Goal: Task Accomplishment & Management: Manage account settings

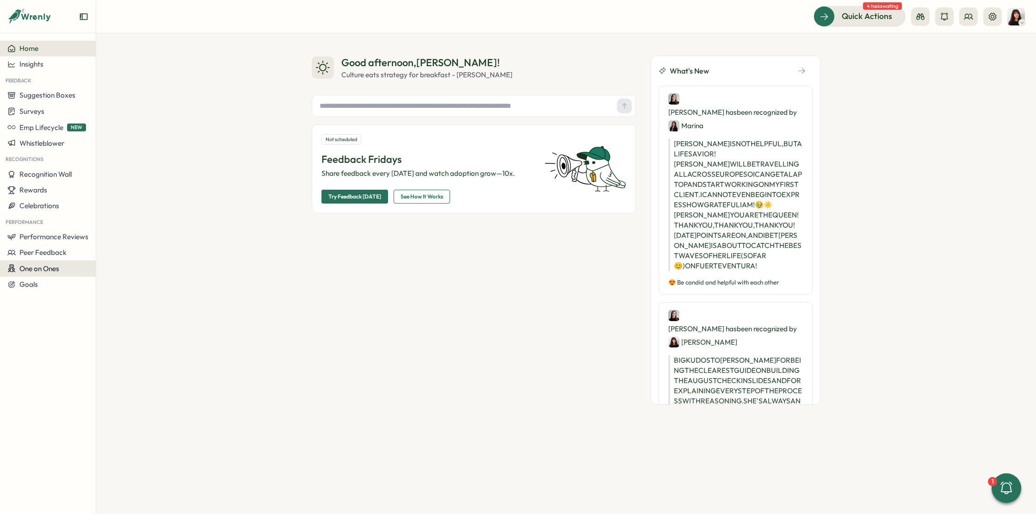
click at [49, 266] on span "One on Ones" at bounding box center [39, 268] width 40 height 9
click at [106, 253] on div "Meetings" at bounding box center [130, 251] width 65 height 10
click at [57, 265] on span "One on Ones" at bounding box center [39, 268] width 40 height 9
click at [125, 270] on div "Pre-Meeting Surveys" at bounding box center [130, 269] width 65 height 10
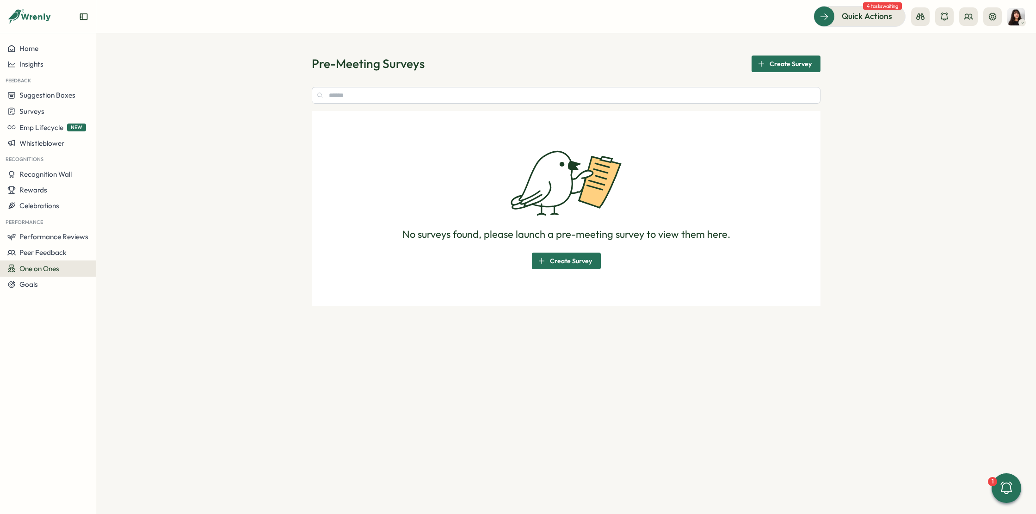
click at [73, 265] on div "One on Ones" at bounding box center [47, 268] width 81 height 9
click at [122, 279] on div "Reflections" at bounding box center [130, 287] width 73 height 18
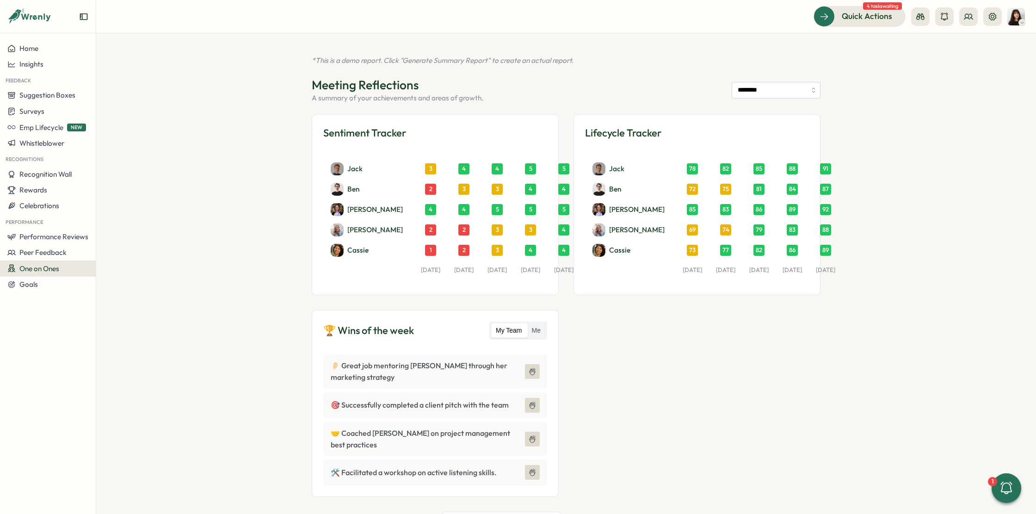
click at [746, 100] on header "Meeting Reflections A summary of your achievements and areas of growth. ********" at bounding box center [566, 90] width 509 height 26
click at [750, 90] on input "********" at bounding box center [776, 90] width 89 height 17
click at [835, 327] on div "*This is a demo report. Click "Generate Summary Report" to create an actual rep…" at bounding box center [566, 273] width 940 height 481
click at [538, 324] on label "Me" at bounding box center [536, 330] width 18 height 15
click at [47, 272] on span "One on Ones" at bounding box center [39, 268] width 40 height 9
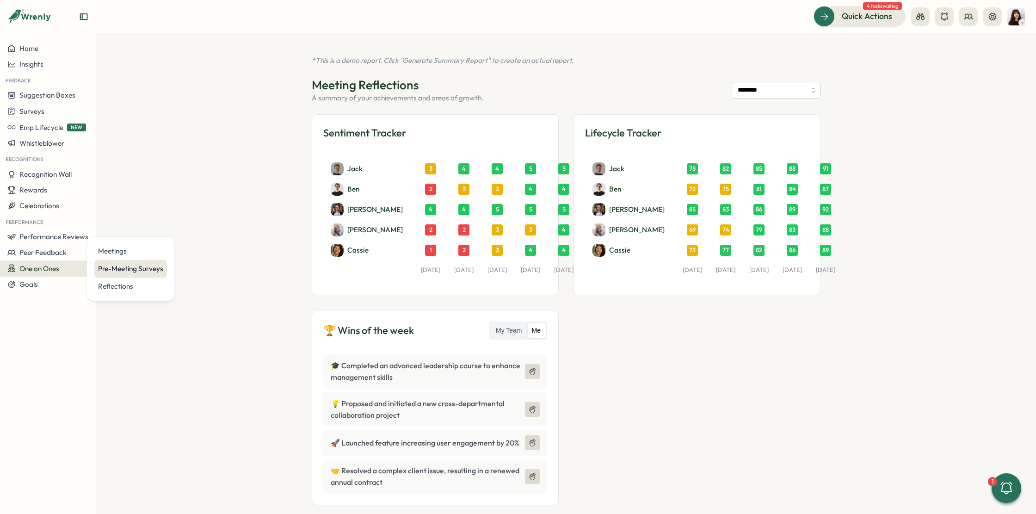
click at [118, 267] on div "Pre-Meeting Surveys" at bounding box center [130, 269] width 65 height 10
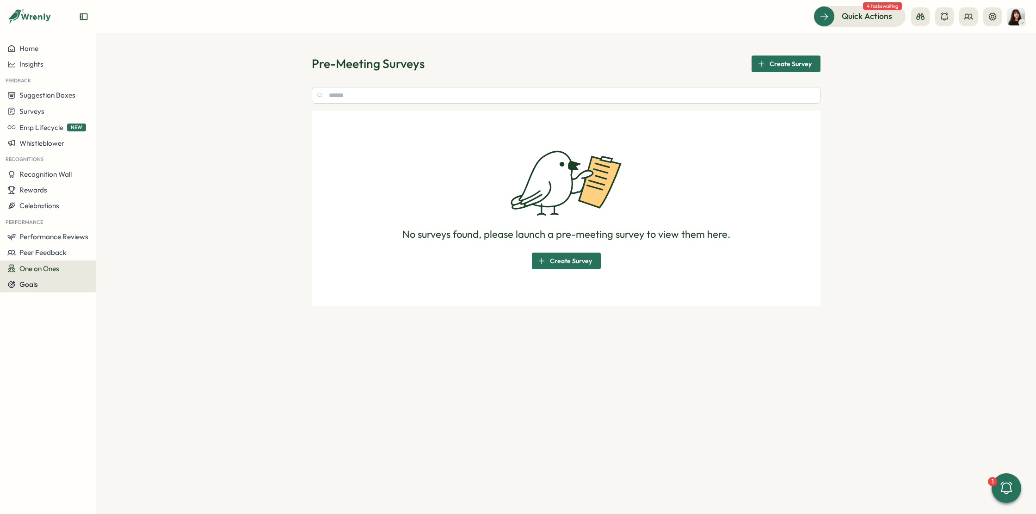
click at [48, 280] on div "Goals" at bounding box center [47, 284] width 81 height 8
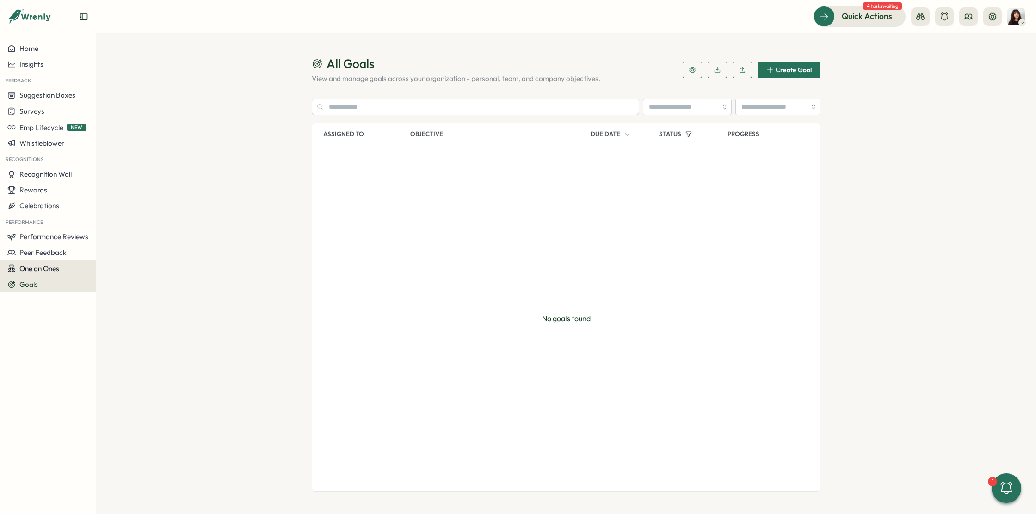
click at [50, 268] on span "One on Ones" at bounding box center [39, 268] width 40 height 9
click at [113, 249] on div "Meetings" at bounding box center [130, 251] width 65 height 10
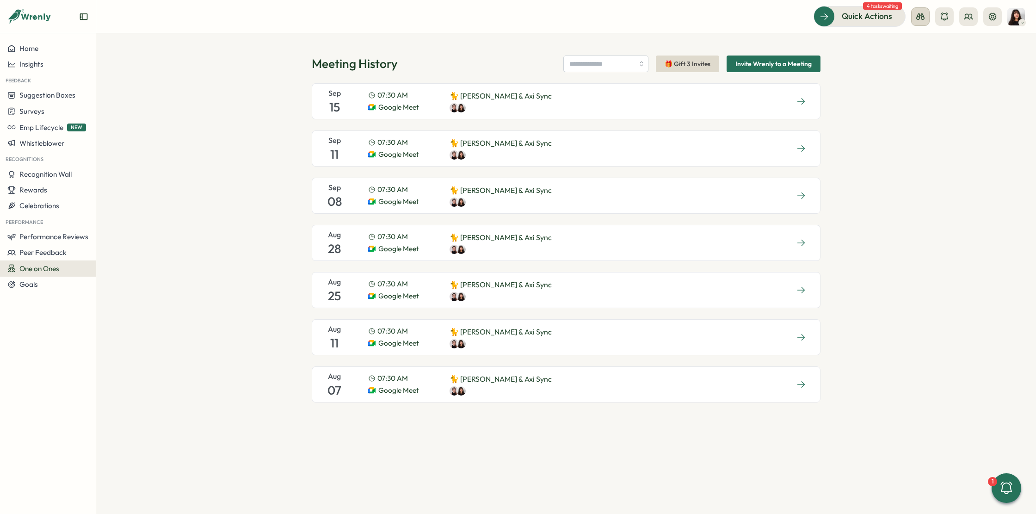
click at [924, 12] on icon at bounding box center [920, 16] width 9 height 9
click at [919, 67] on div "Manager View" at bounding box center [920, 65] width 63 height 10
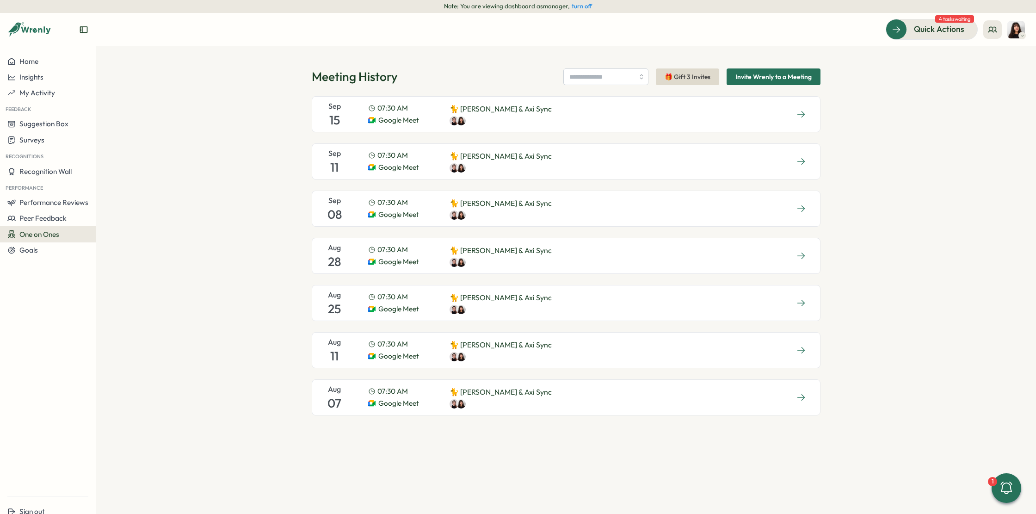
click at [52, 232] on span "One on Ones" at bounding box center [39, 234] width 40 height 9
click at [112, 216] on div "Meetings" at bounding box center [130, 217] width 65 height 10
click at [36, 232] on span "One on Ones" at bounding box center [39, 234] width 40 height 9
click at [109, 249] on div "Reflections" at bounding box center [130, 252] width 65 height 10
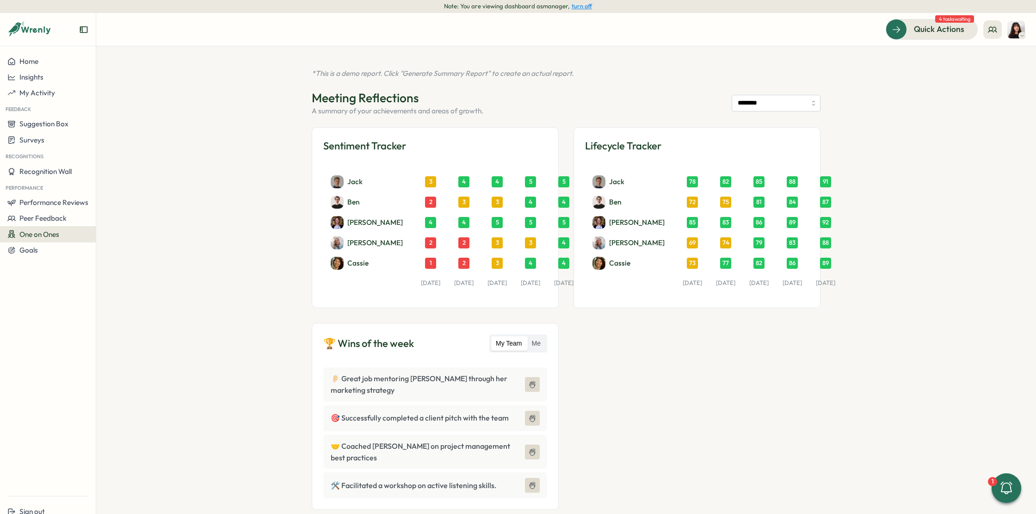
click at [64, 229] on button "One on Ones" at bounding box center [48, 234] width 96 height 16
click at [101, 229] on div "Pre-Meeting Surveys" at bounding box center [130, 234] width 65 height 10
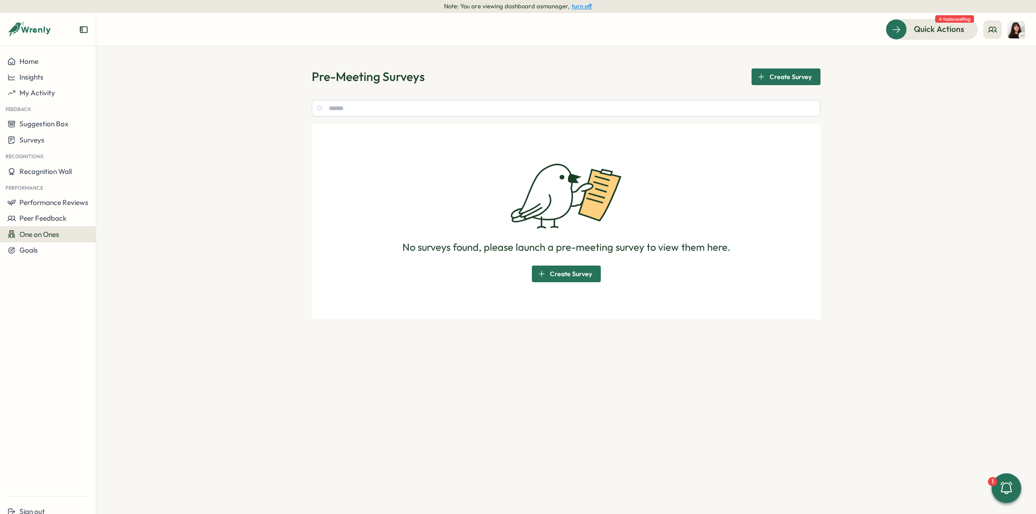
click at [41, 233] on span "One on Ones" at bounding box center [39, 234] width 40 height 9
click at [116, 211] on div "Meetings" at bounding box center [130, 217] width 73 height 18
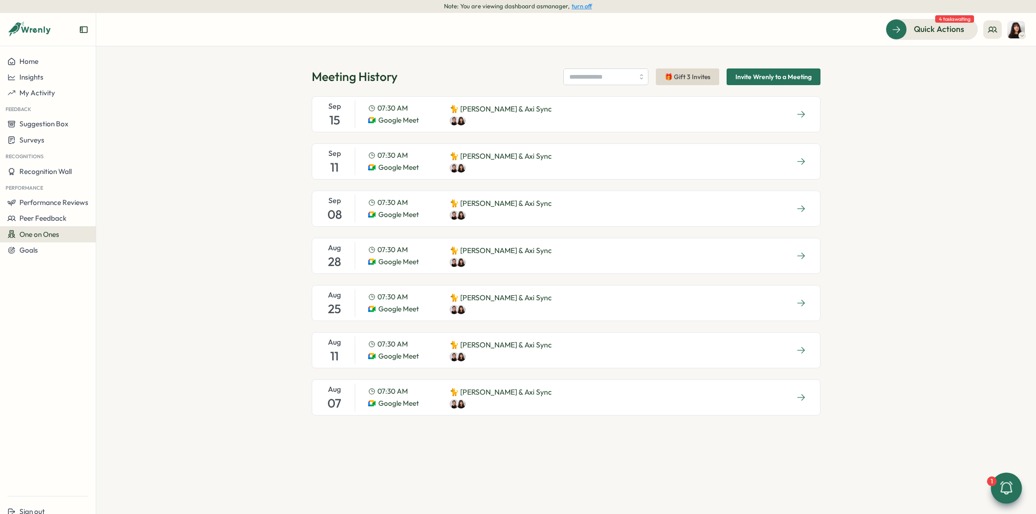
click at [998, 486] on div at bounding box center [1006, 487] width 31 height 31
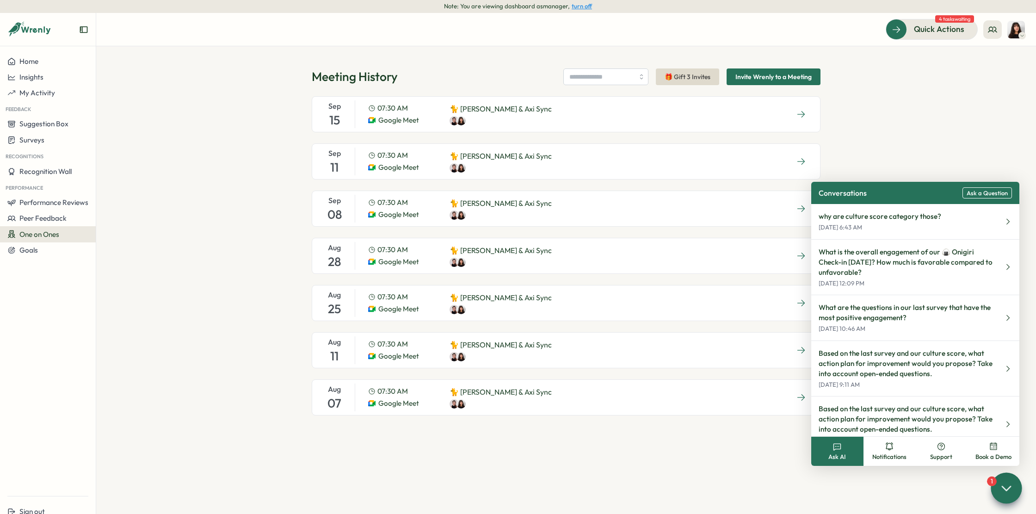
click at [982, 193] on span "Ask a Question" at bounding box center [987, 193] width 41 height 7
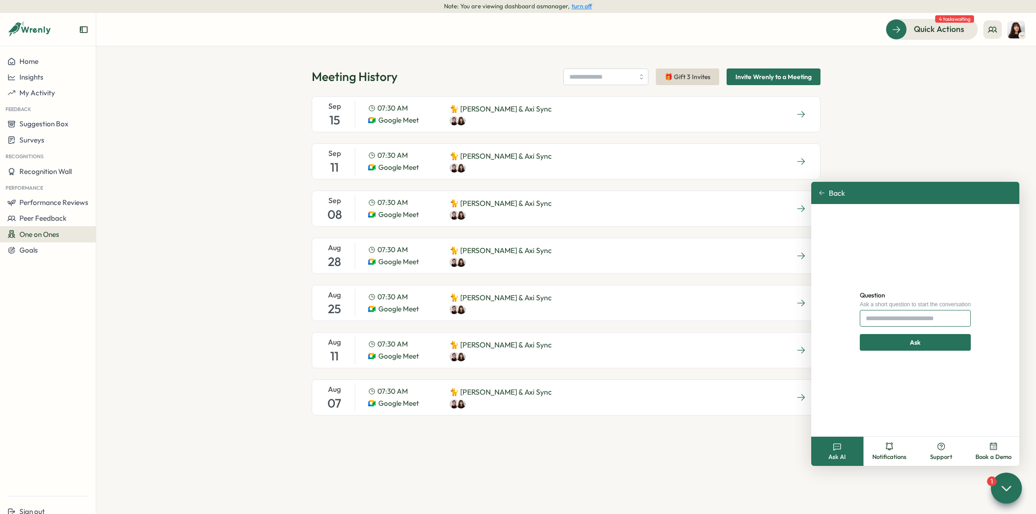
click at [911, 314] on input "Question" at bounding box center [915, 318] width 111 height 17
type input "**********"
click button "Ask" at bounding box center [915, 342] width 111 height 17
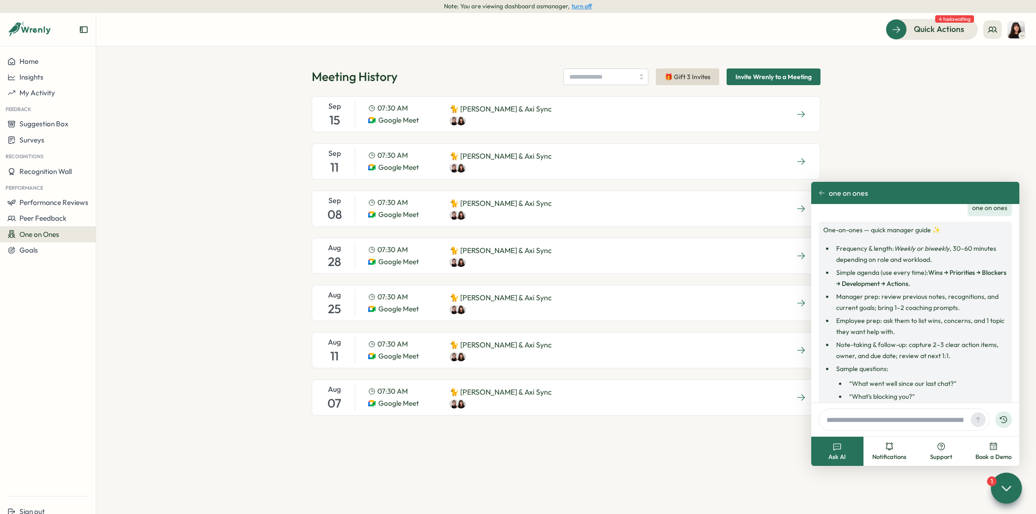
scroll to position [14, 0]
click at [206, 271] on div "Meeting History 🎁 Gift 3 Invites Invite Wrenly to a Meeting Sep 15 07:30 AM Goo…" at bounding box center [566, 280] width 940 height 468
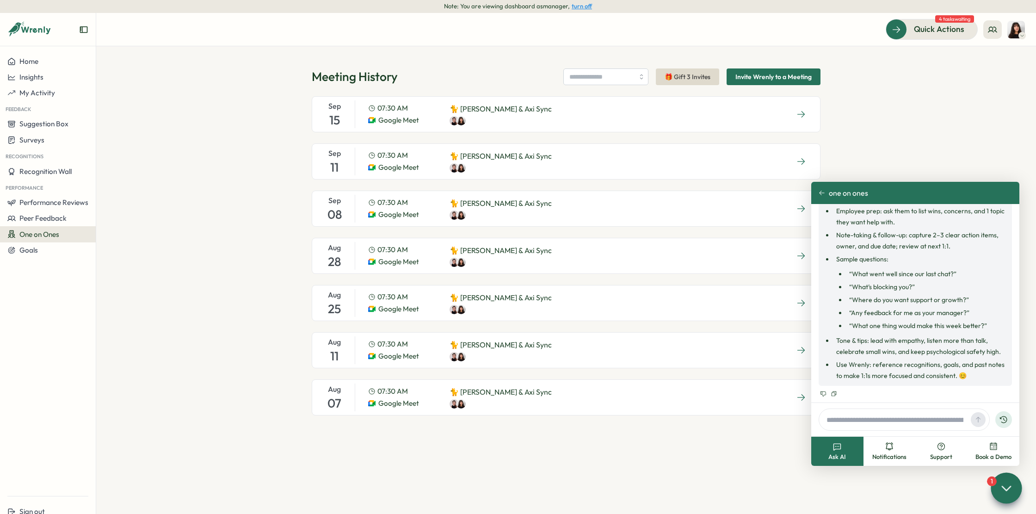
scroll to position [122, 0]
click at [1000, 34] on button at bounding box center [992, 29] width 19 height 19
click at [581, 7] on button "turn off" at bounding box center [582, 6] width 20 height 7
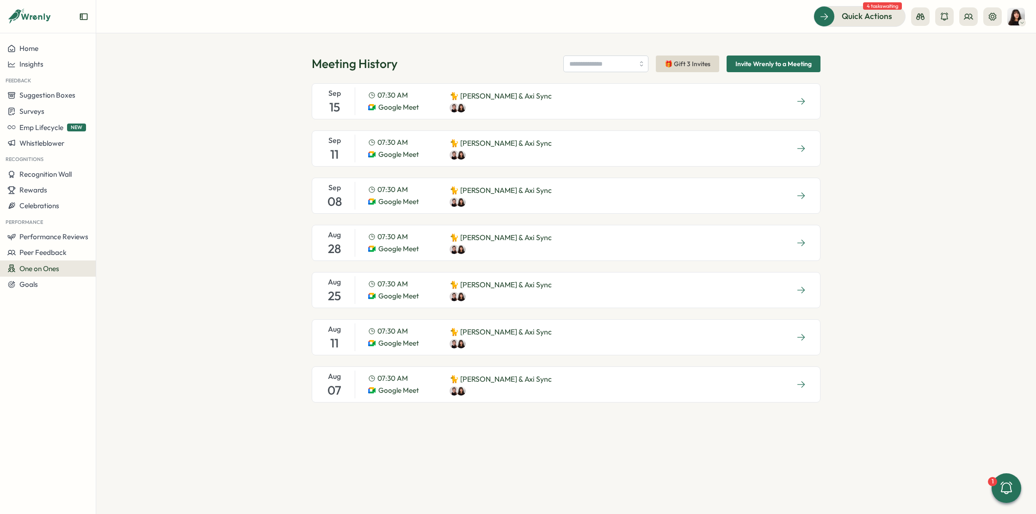
click at [52, 268] on span "One on Ones" at bounding box center [39, 268] width 40 height 9
click at [122, 250] on div "Meetings" at bounding box center [130, 251] width 65 height 10
click at [27, 267] on span "One on Ones" at bounding box center [39, 268] width 40 height 9
click at [782, 68] on span "Invite Wrenly to a Meeting" at bounding box center [773, 64] width 76 height 16
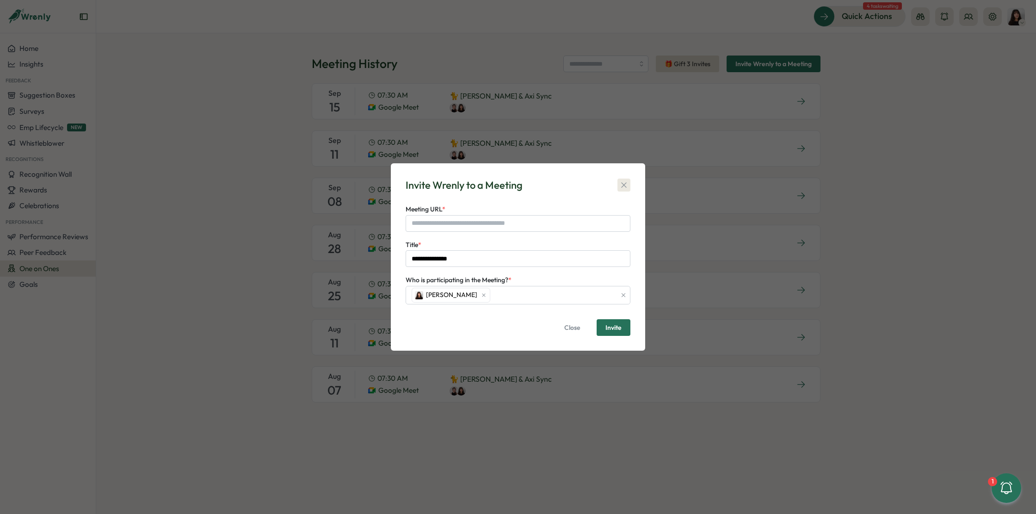
click at [624, 181] on icon "button" at bounding box center [623, 184] width 9 height 9
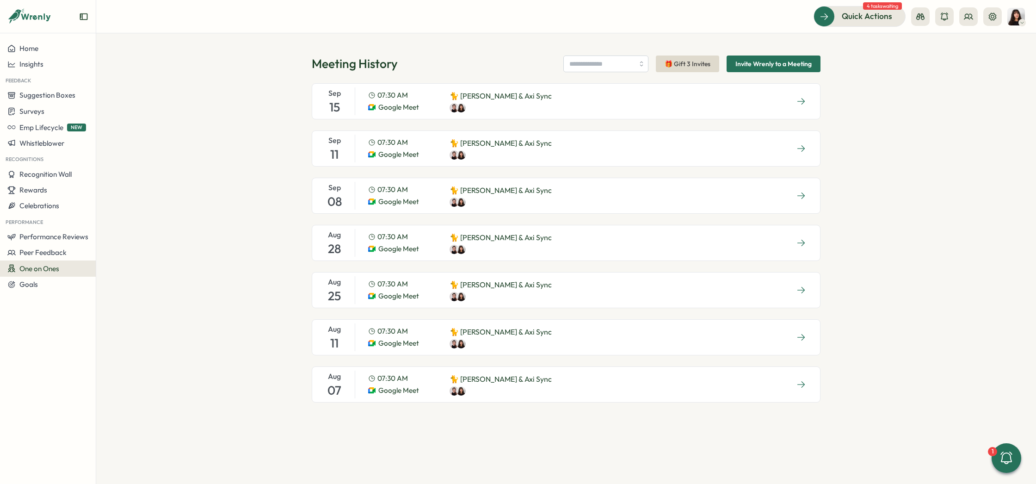
click at [763, 66] on span "Invite Wrenly to a Meeting" at bounding box center [773, 64] width 76 height 16
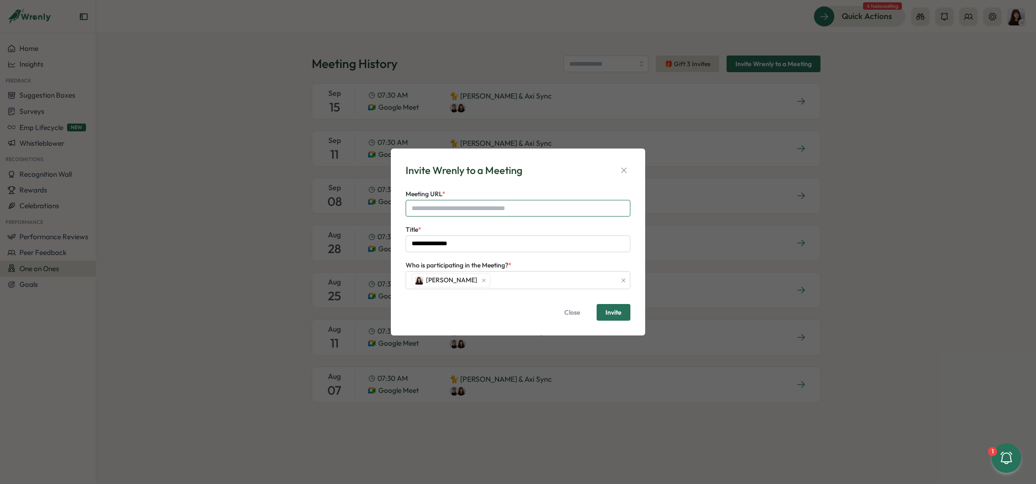
click at [459, 206] on input "Meeting URL *" at bounding box center [518, 208] width 225 height 17
click at [553, 185] on div "**********" at bounding box center [518, 242] width 232 height 165
click at [443, 207] on input "Meeting URL *" at bounding box center [518, 208] width 225 height 17
click at [459, 229] on div "**********" at bounding box center [518, 238] width 225 height 28
click at [565, 315] on span "Close" at bounding box center [572, 312] width 16 height 16
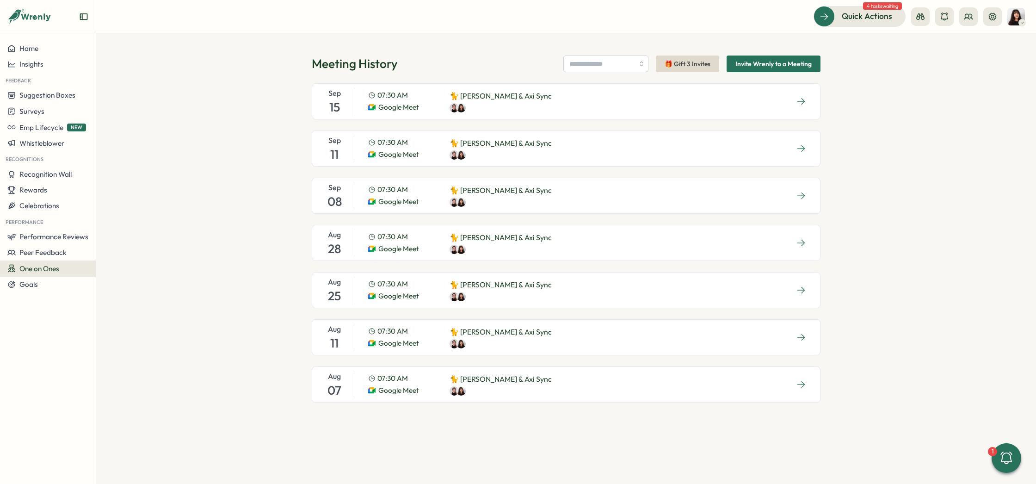
click at [435, 106] on div "07:30 AM Google Meet 🐈 Kelly & Axi Sync" at bounding box center [460, 101] width 198 height 28
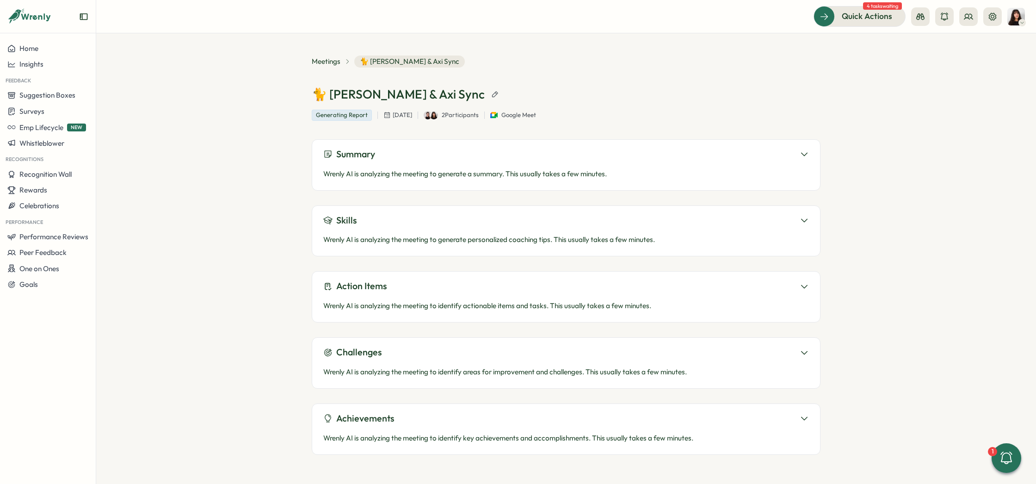
click at [801, 153] on icon at bounding box center [804, 153] width 9 height 9
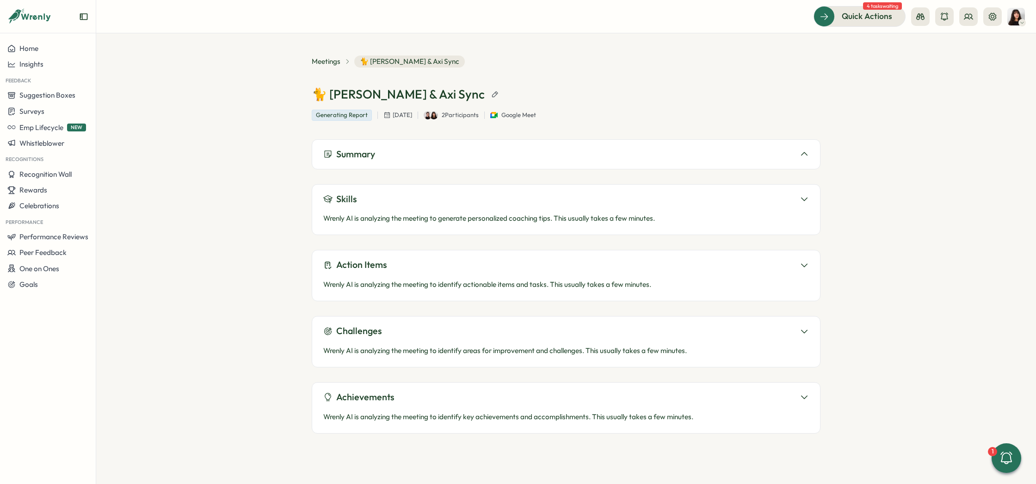
click at [801, 153] on icon at bounding box center [804, 153] width 9 height 9
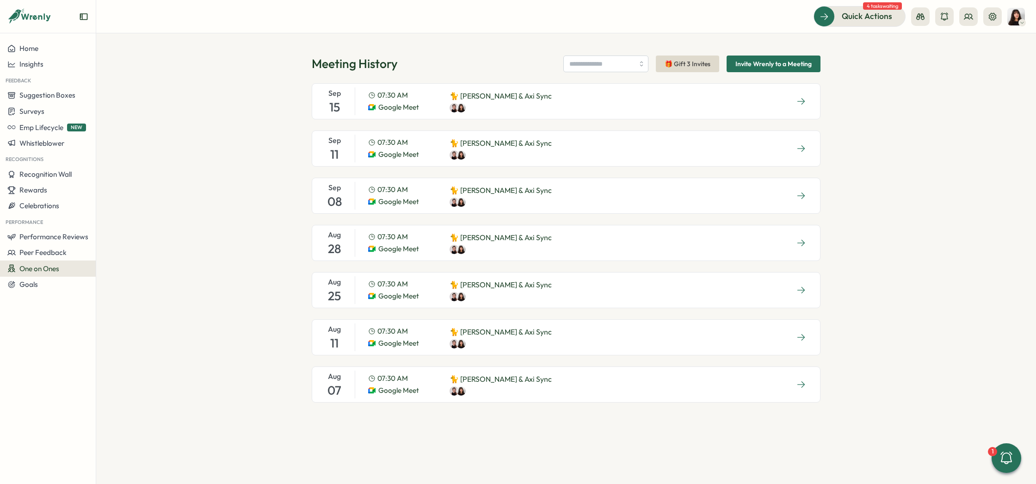
click at [587, 146] on div "Sep 11 07:30 AM Google Meet 🐈 Kelly & Axi Sync" at bounding box center [566, 148] width 509 height 36
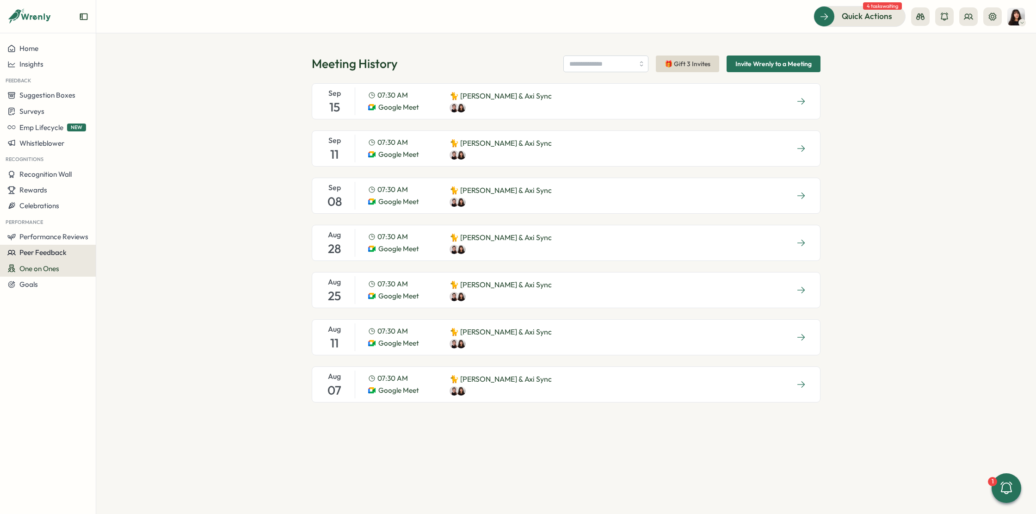
click at [52, 254] on span "Peer Feedback" at bounding box center [42, 252] width 47 height 9
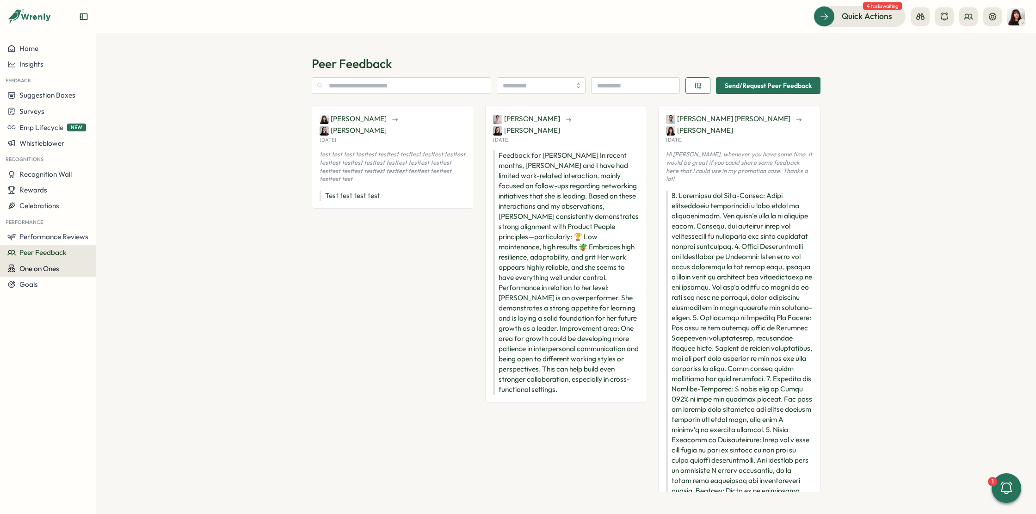
click at [52, 268] on span "One on Ones" at bounding box center [39, 268] width 40 height 9
click at [129, 265] on div "Pre-Meeting Surveys" at bounding box center [130, 269] width 65 height 10
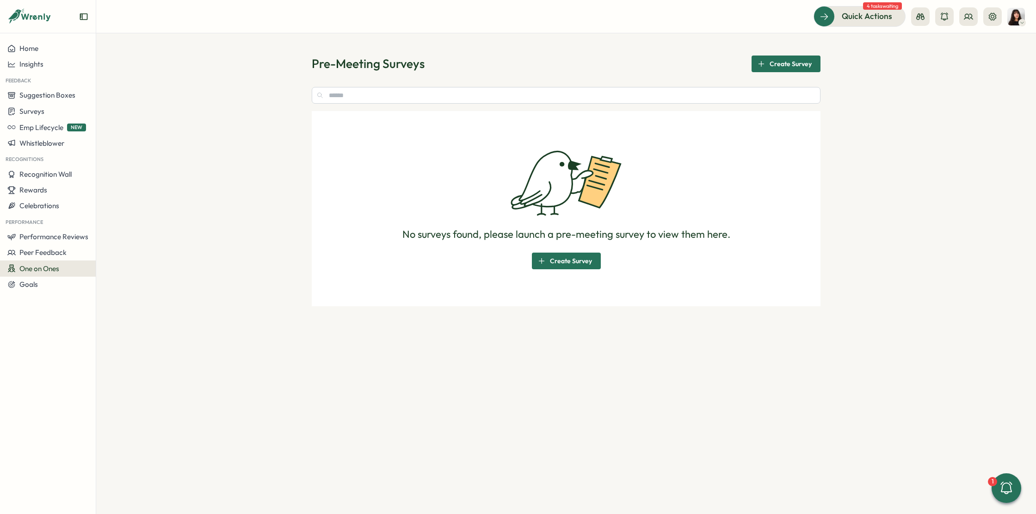
click at [62, 272] on button "One on Ones" at bounding box center [48, 268] width 96 height 16
click at [113, 285] on div "Reflections" at bounding box center [130, 286] width 65 height 10
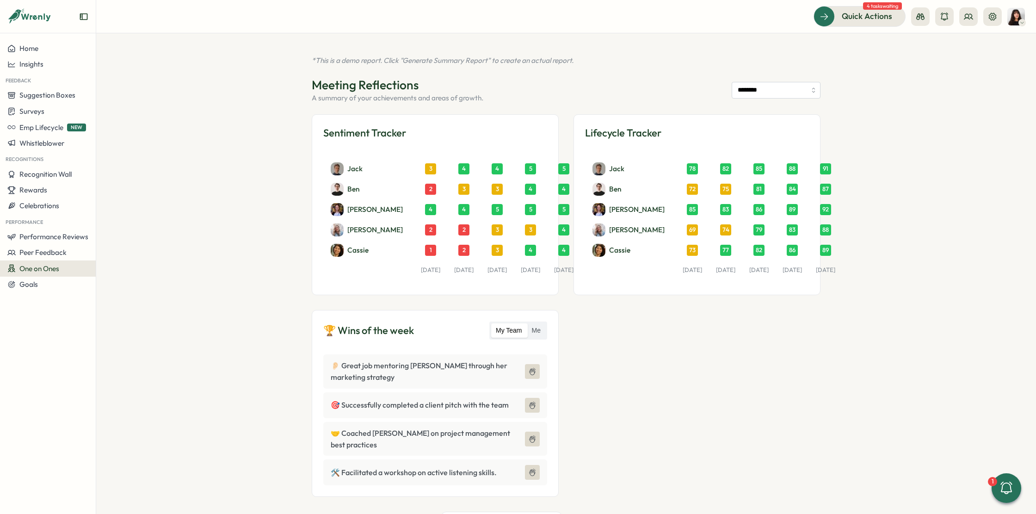
click at [1018, 13] on img at bounding box center [1016, 17] width 18 height 18
click at [1000, 59] on div "My Activity" at bounding box center [1001, 63] width 46 height 10
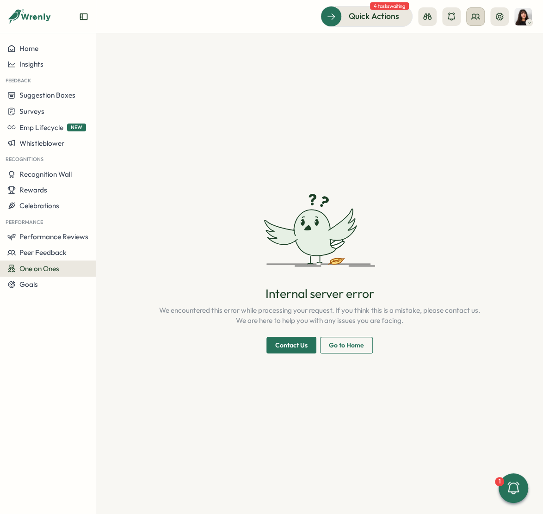
click at [475, 19] on icon at bounding box center [475, 16] width 9 height 9
click at [471, 53] on div "Org Members" at bounding box center [475, 46] width 69 height 18
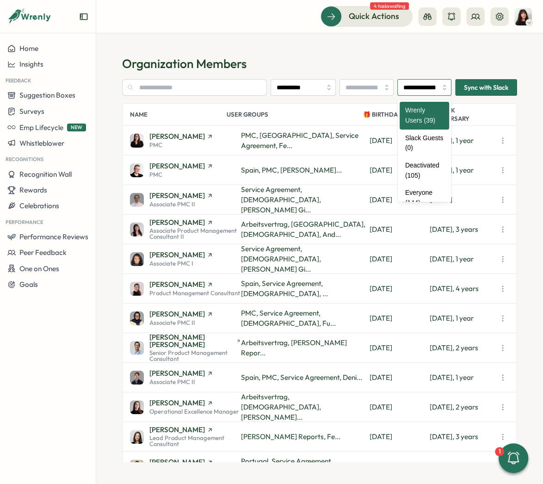
click at [423, 89] on input "**********" at bounding box center [424, 87] width 54 height 17
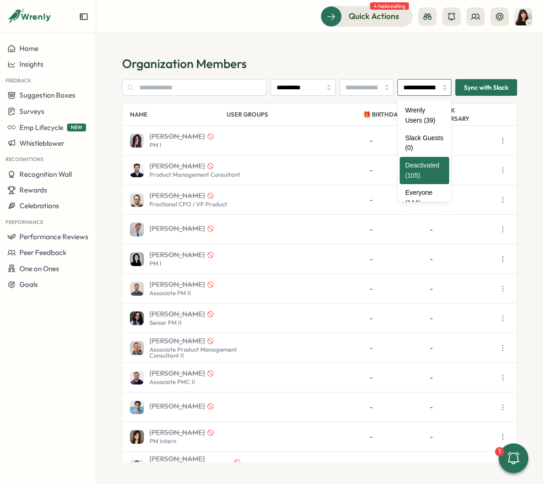
click at [432, 91] on input "**********" at bounding box center [424, 87] width 54 height 17
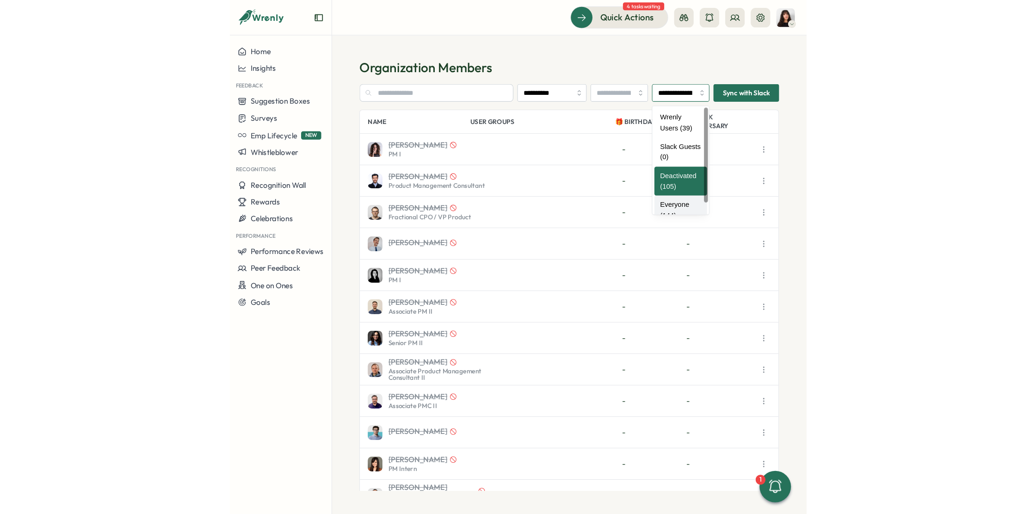
scroll to position [0, 0]
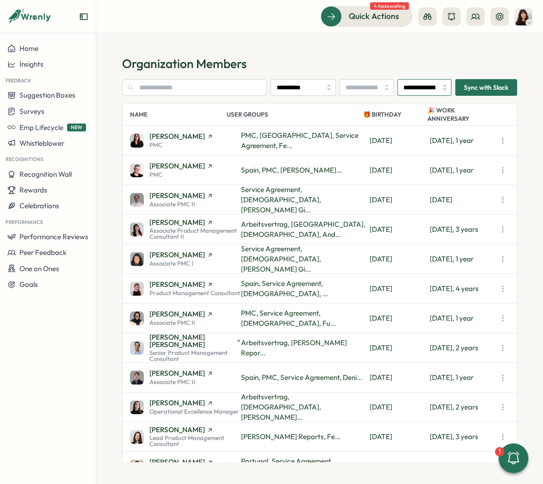
type input "**********"
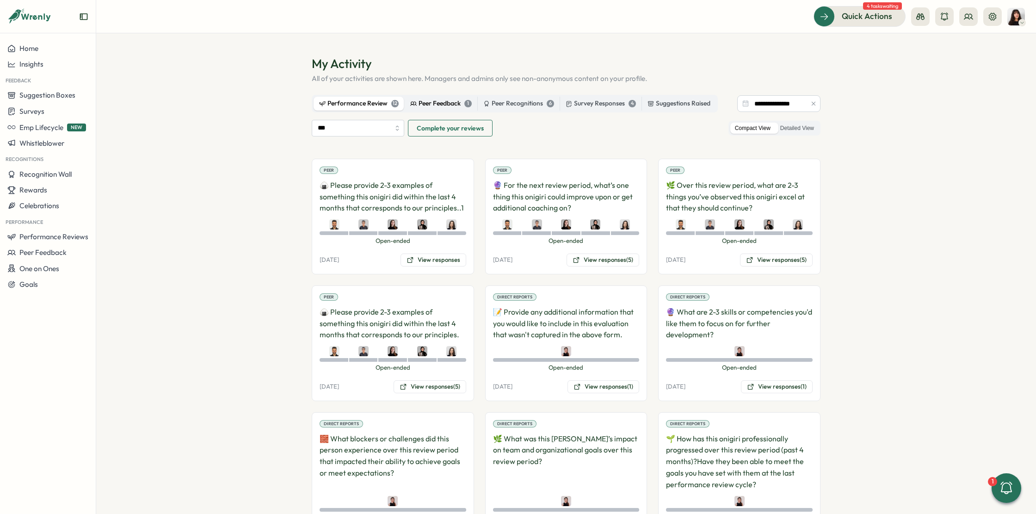
click at [444, 108] on div "Peer Feedback 1" at bounding box center [441, 104] width 62 height 10
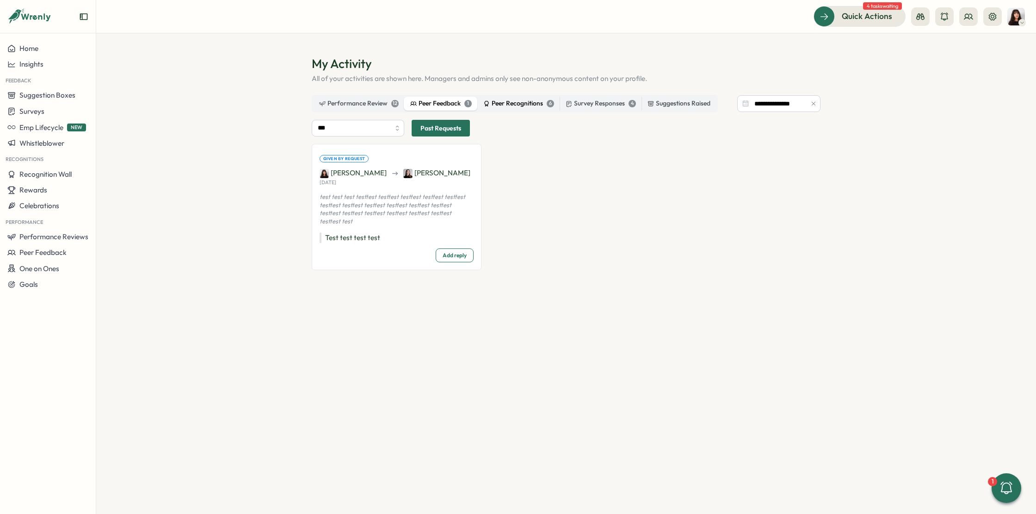
click at [509, 108] on div "Peer Recognitions 6" at bounding box center [518, 104] width 71 height 10
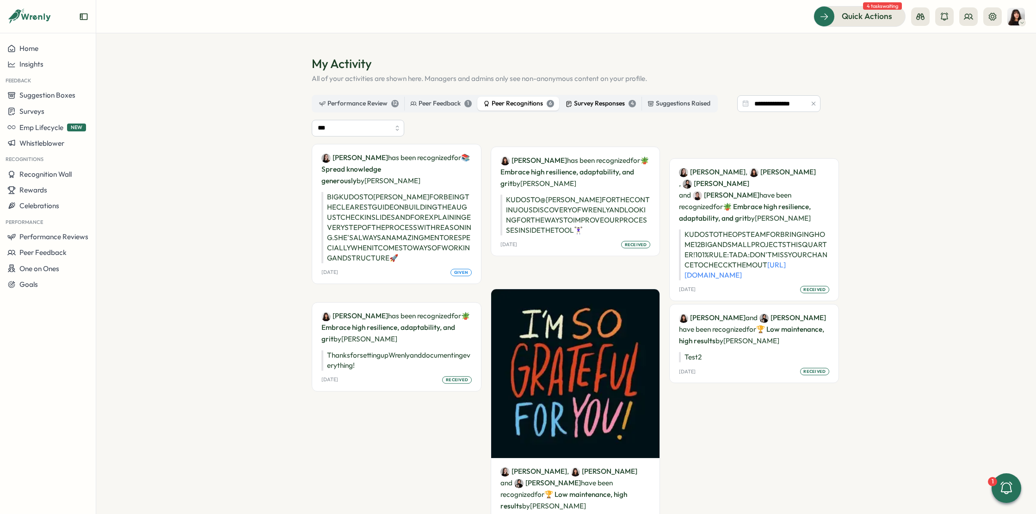
click at [580, 110] on label "Survey Responses 4" at bounding box center [600, 104] width 81 height 14
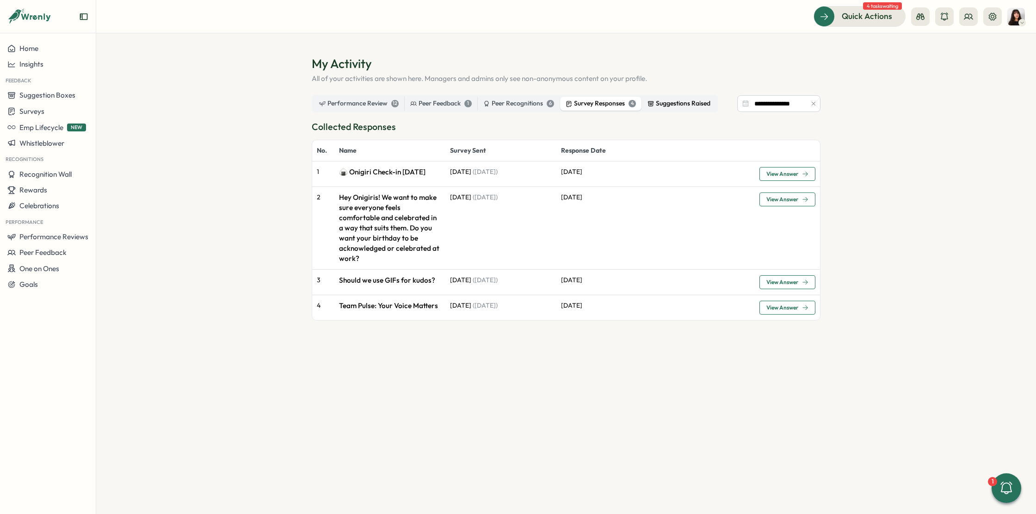
click at [684, 102] on div "Suggestions Raised" at bounding box center [679, 104] width 63 height 10
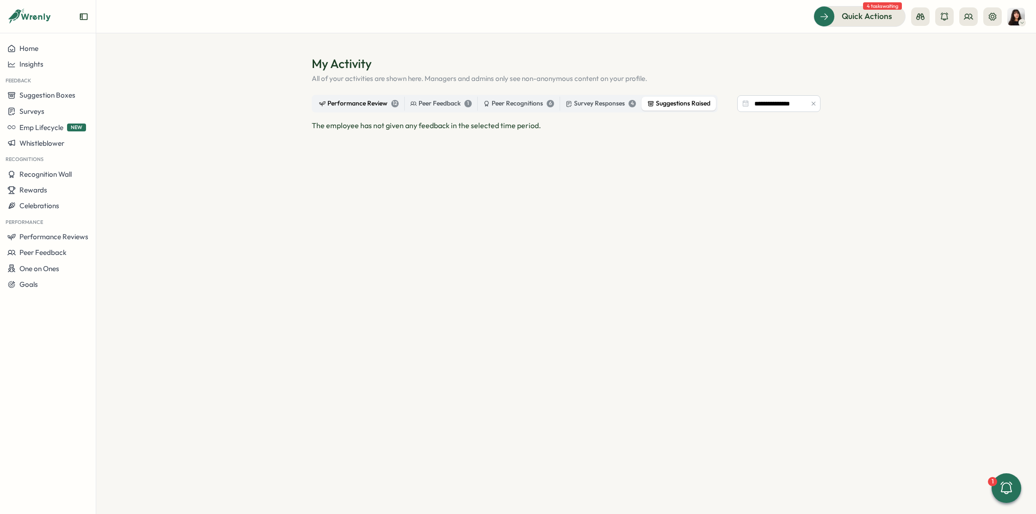
click at [368, 105] on div "Performance Review 12" at bounding box center [359, 104] width 80 height 10
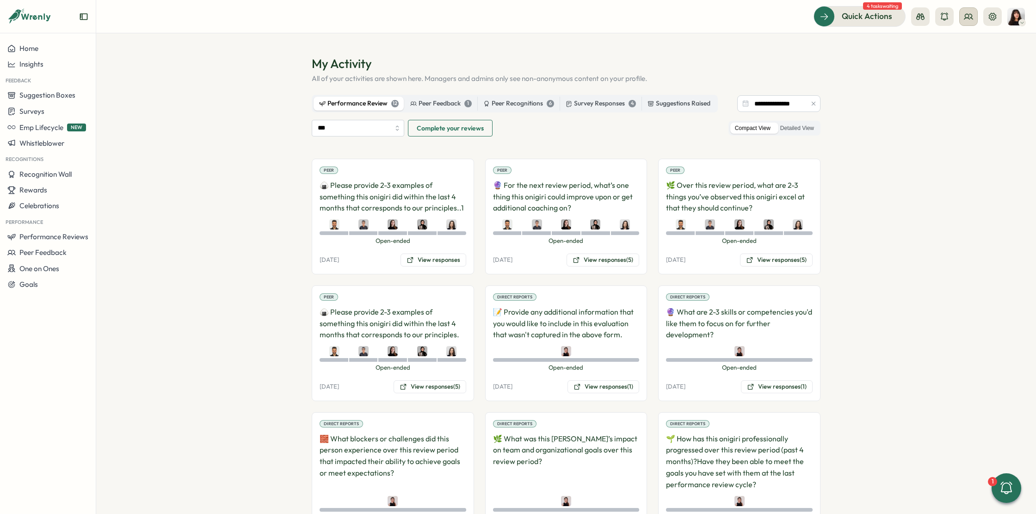
click at [963, 13] on button at bounding box center [968, 16] width 19 height 19
click at [962, 47] on div "Org Members" at bounding box center [969, 46] width 58 height 10
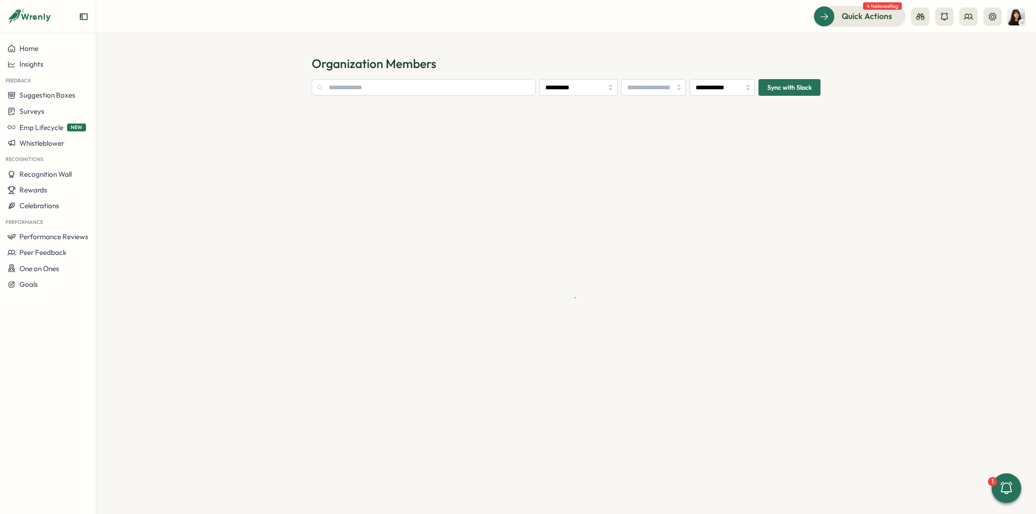
type input "**********"
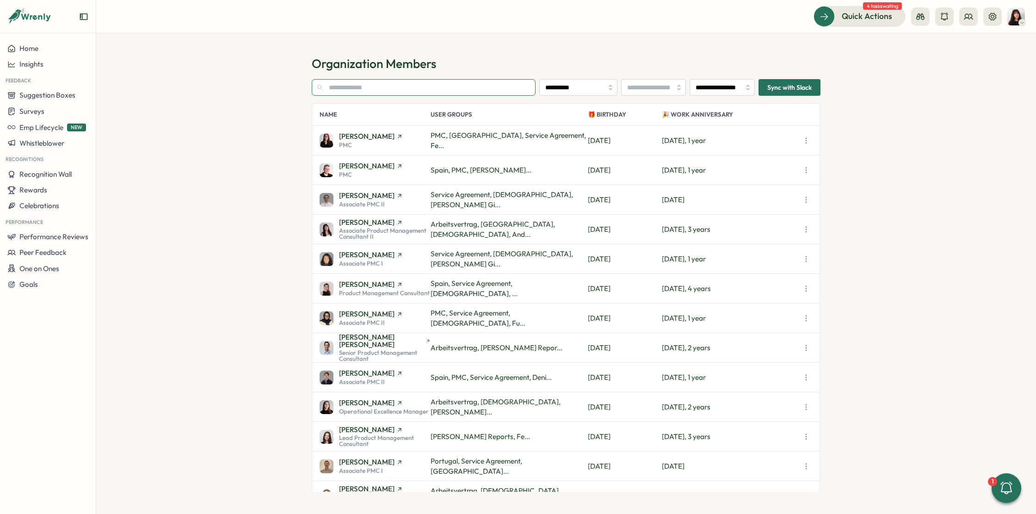
click at [420, 91] on input "text" at bounding box center [424, 87] width 224 height 17
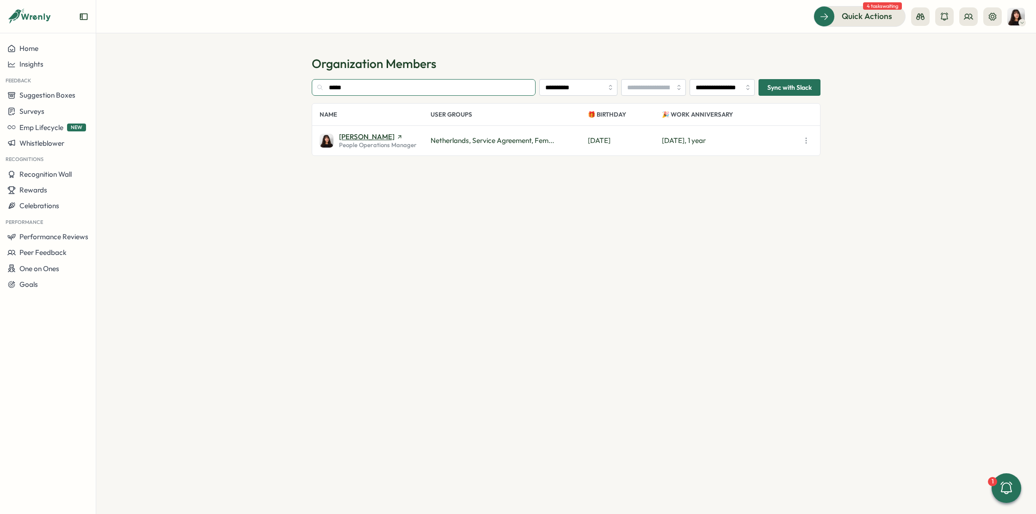
type input "*****"
click at [368, 133] on span "[PERSON_NAME]" at bounding box center [367, 136] width 56 height 7
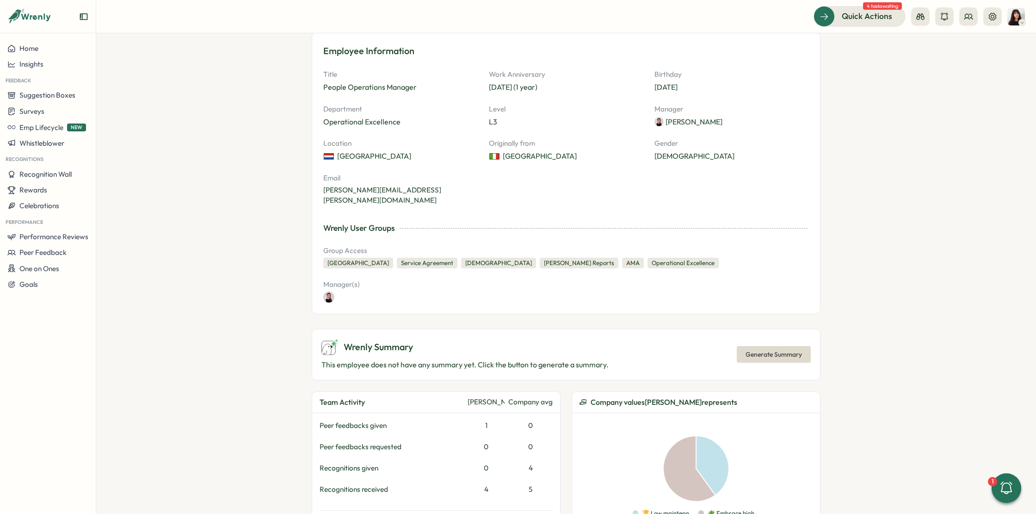
scroll to position [123, 0]
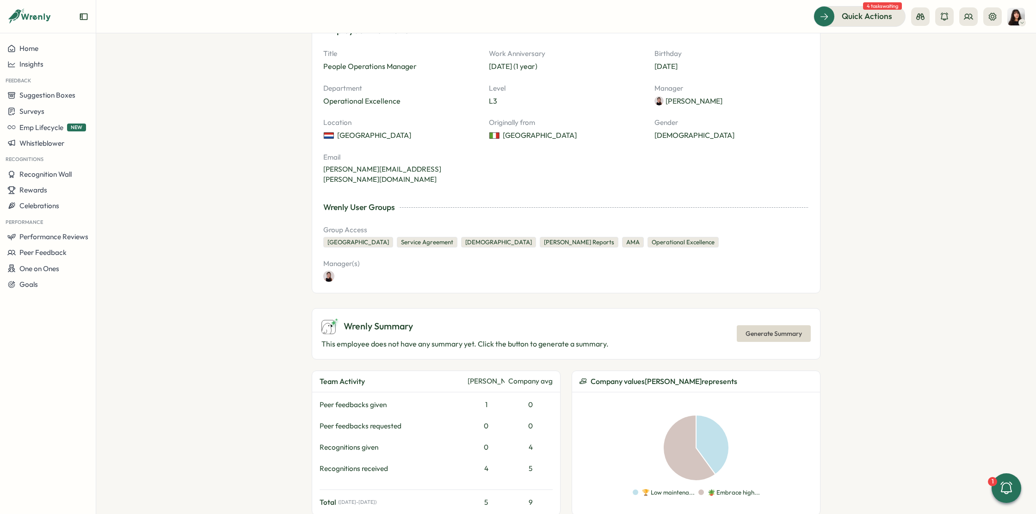
click at [739, 325] on button "Generate Summary" at bounding box center [774, 333] width 74 height 17
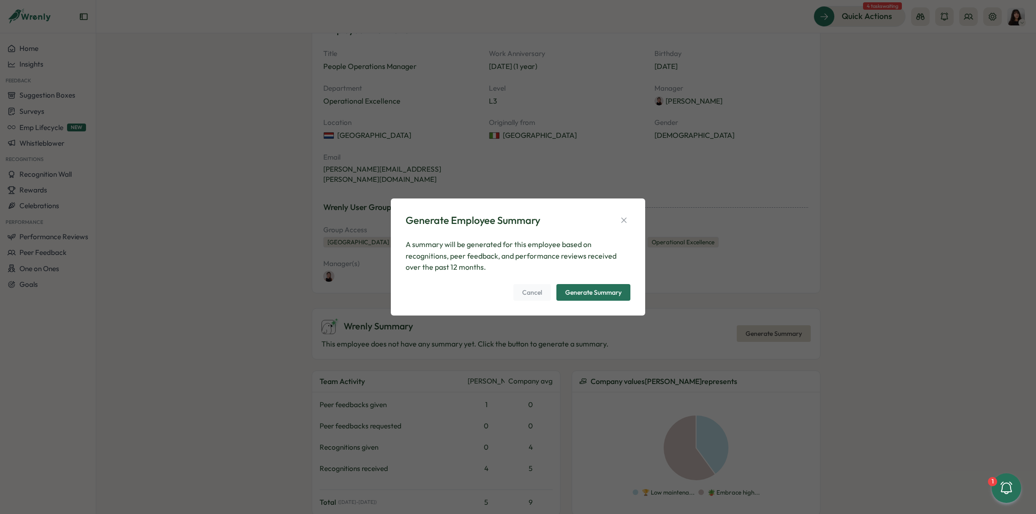
click at [592, 290] on div "Generate Summary" at bounding box center [593, 292] width 56 height 6
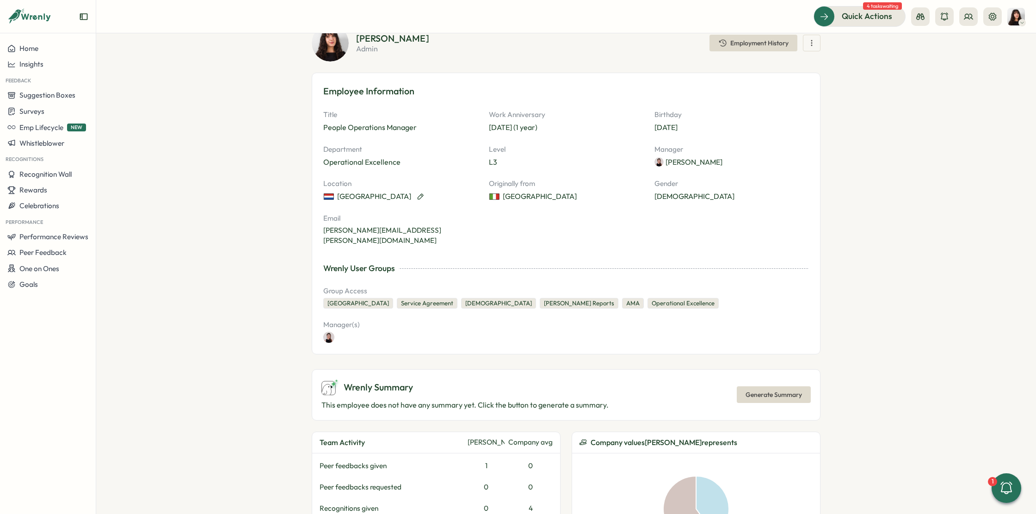
scroll to position [0, 0]
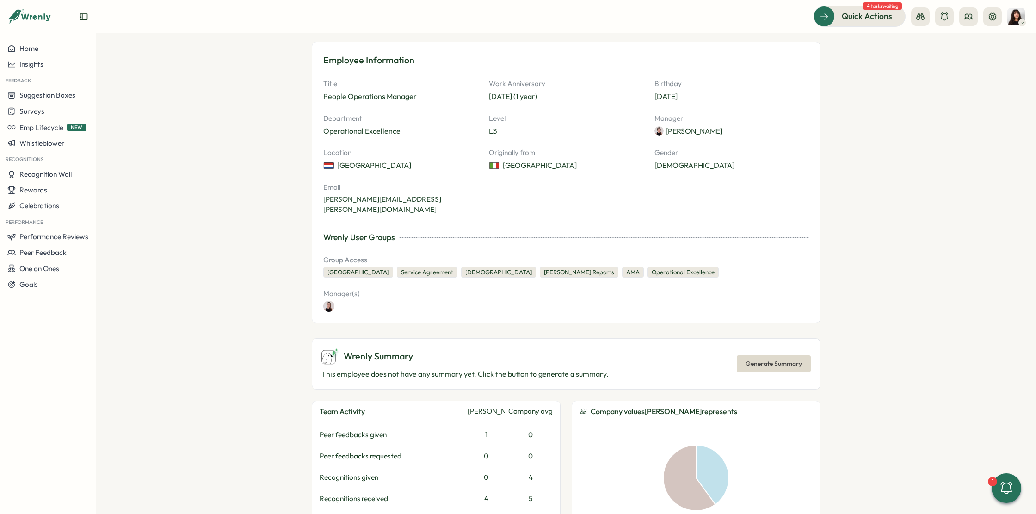
scroll to position [132, 0]
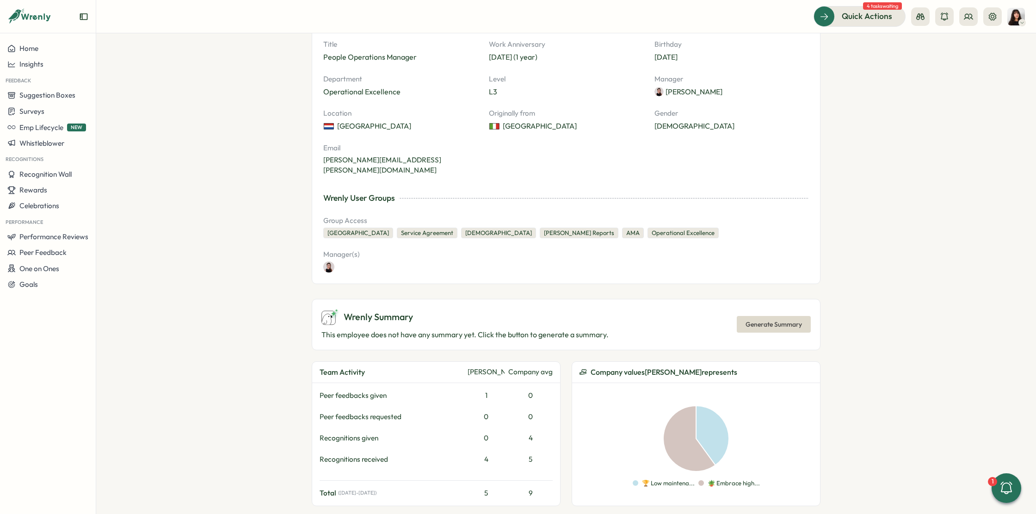
click at [755, 316] on span "Generate Summary" at bounding box center [774, 324] width 56 height 16
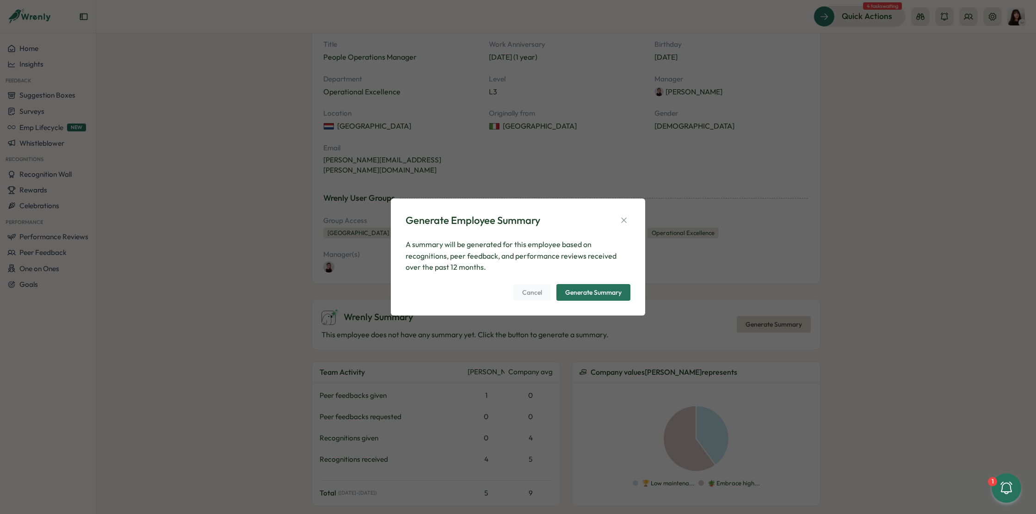
click at [572, 299] on span "Generate Summary" at bounding box center [593, 292] width 56 height 16
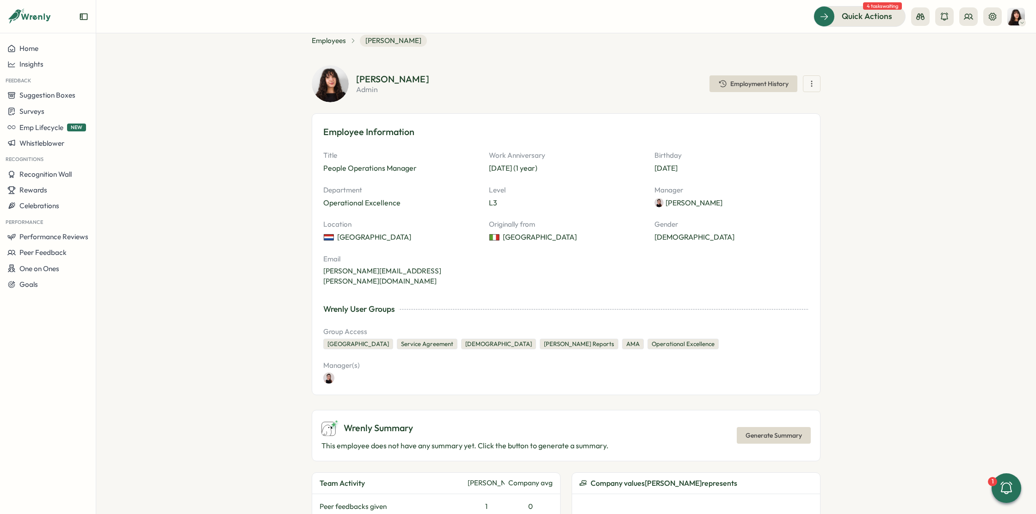
scroll to position [12, 0]
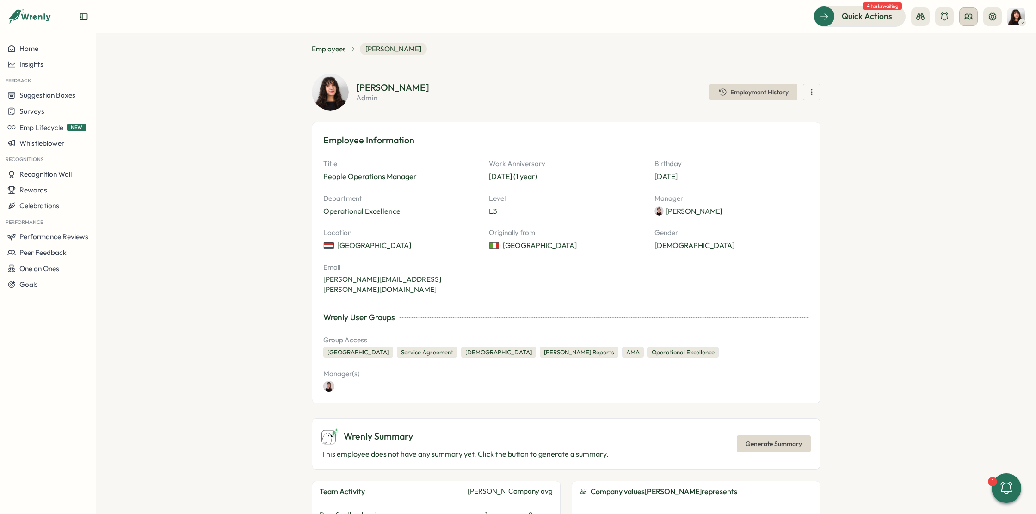
click at [967, 24] on button at bounding box center [968, 16] width 19 height 19
click at [954, 39] on div "Org Members" at bounding box center [968, 46] width 69 height 18
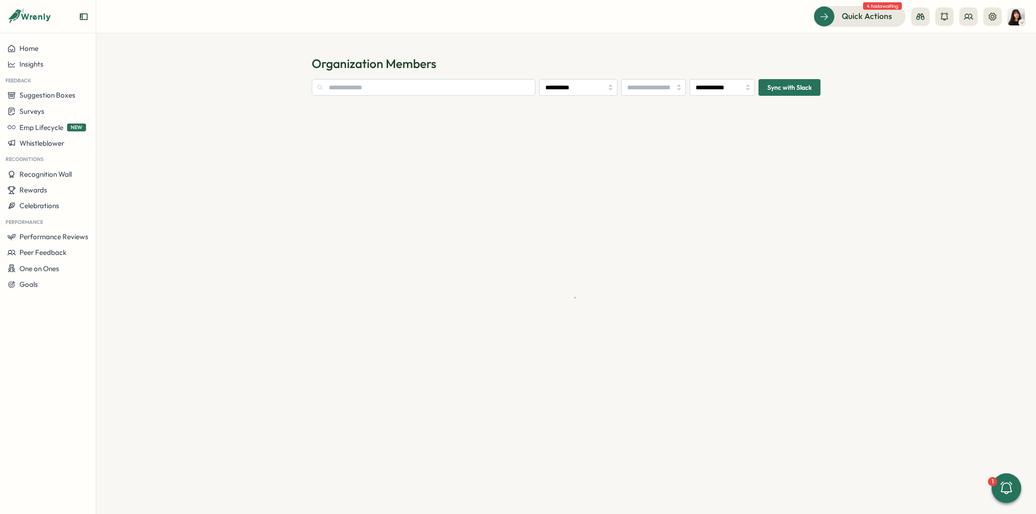
type input "**********"
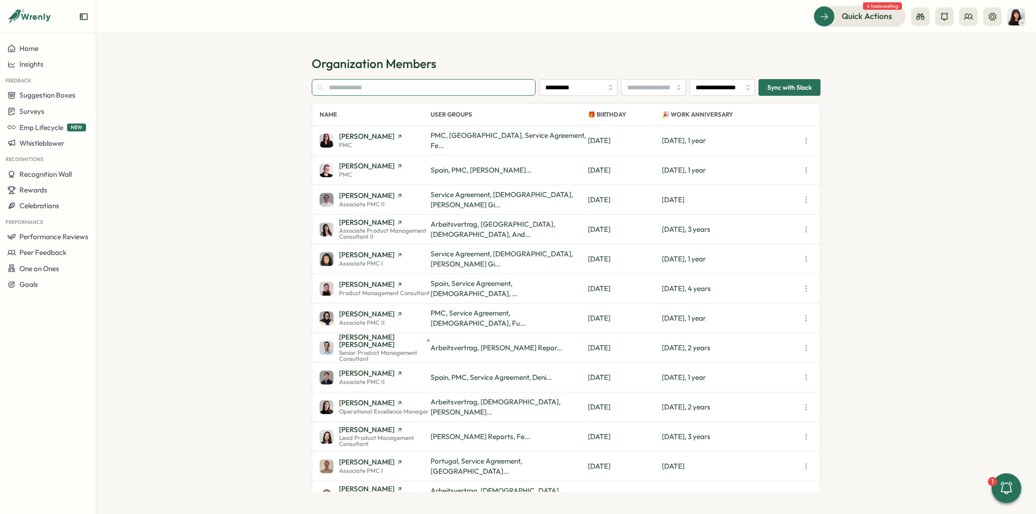
click at [375, 90] on input "text" at bounding box center [424, 87] width 224 height 17
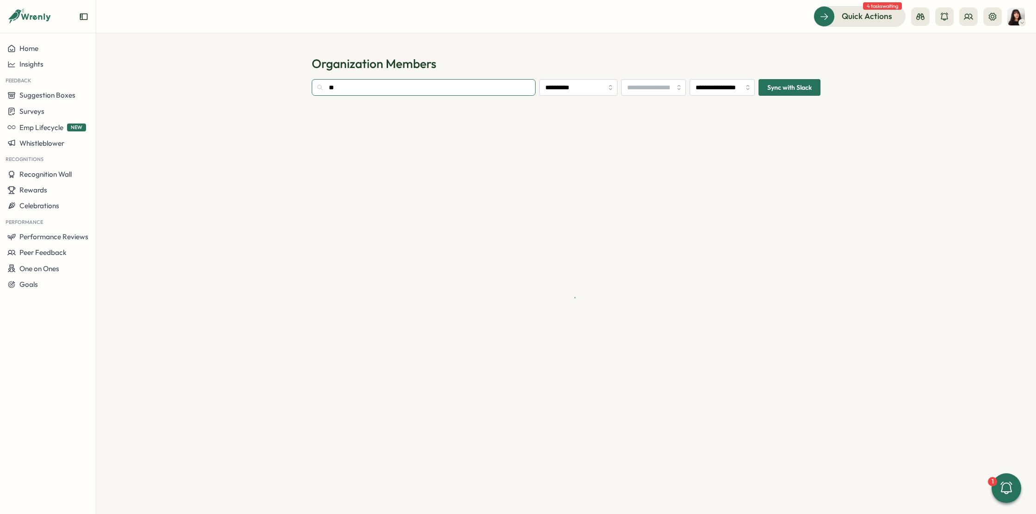
type input "*"
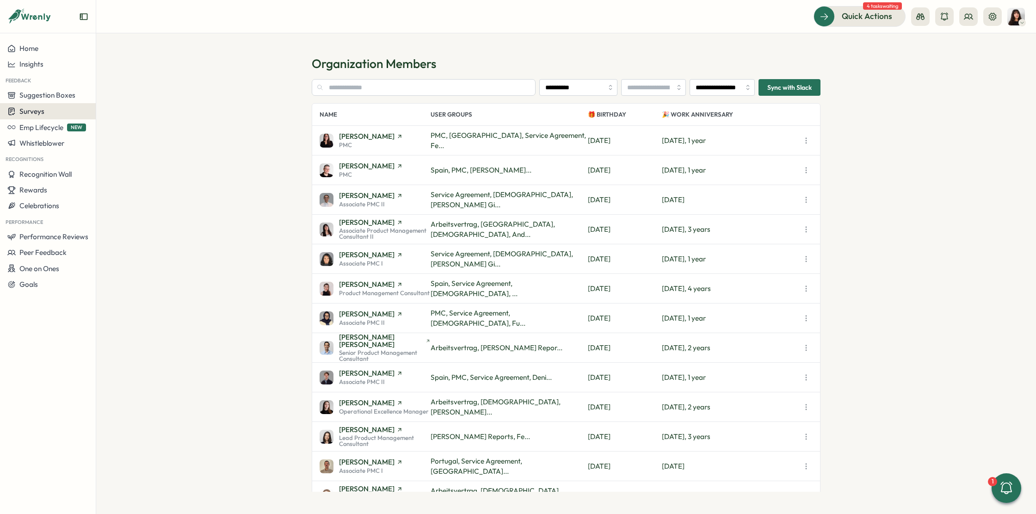
click at [42, 111] on span "Surveys" at bounding box center [31, 111] width 25 height 9
click at [58, 108] on div "Surveys" at bounding box center [47, 111] width 81 height 9
click at [46, 112] on div "Surveys" at bounding box center [47, 111] width 81 height 9
click at [133, 91] on div "Insights" at bounding box center [132, 94] width 69 height 10
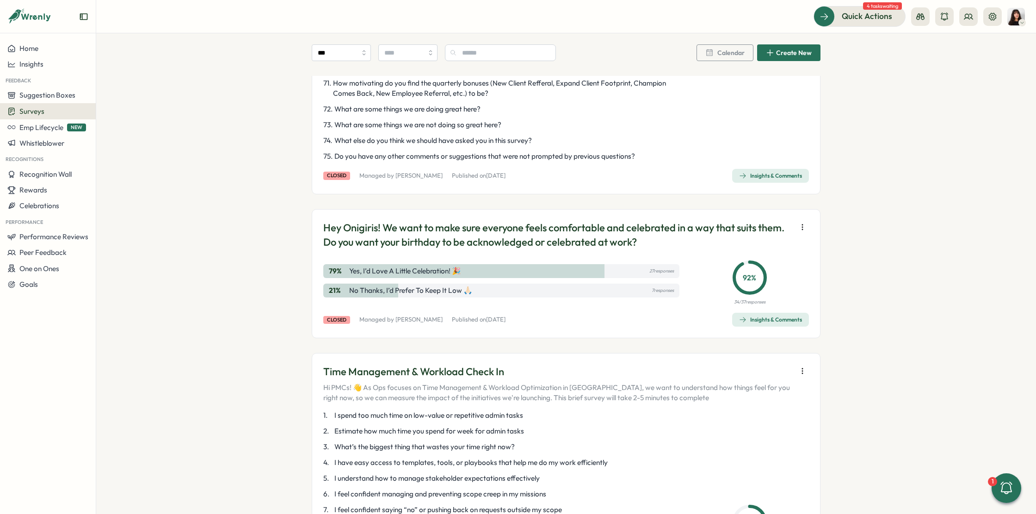
scroll to position [1706, 0]
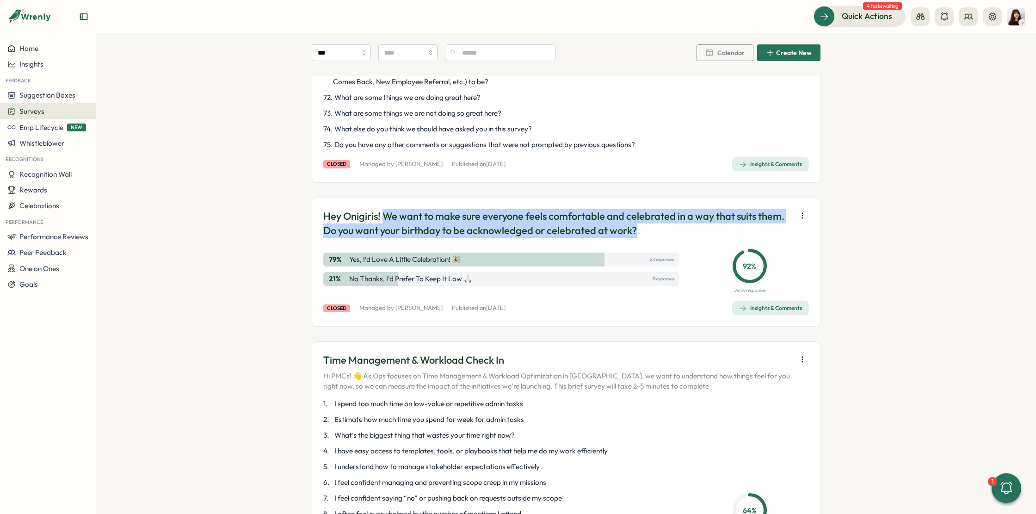
drag, startPoint x: 652, startPoint y: 241, endPoint x: 384, endPoint y: 222, distance: 268.9
click at [384, 222] on p "Hey Onigiris! We want to make sure everyone feels comfortable and celebrated in…" at bounding box center [557, 223] width 469 height 29
copy p "We want to make sure everyone feels comfortable and celebrated in a way that su…"
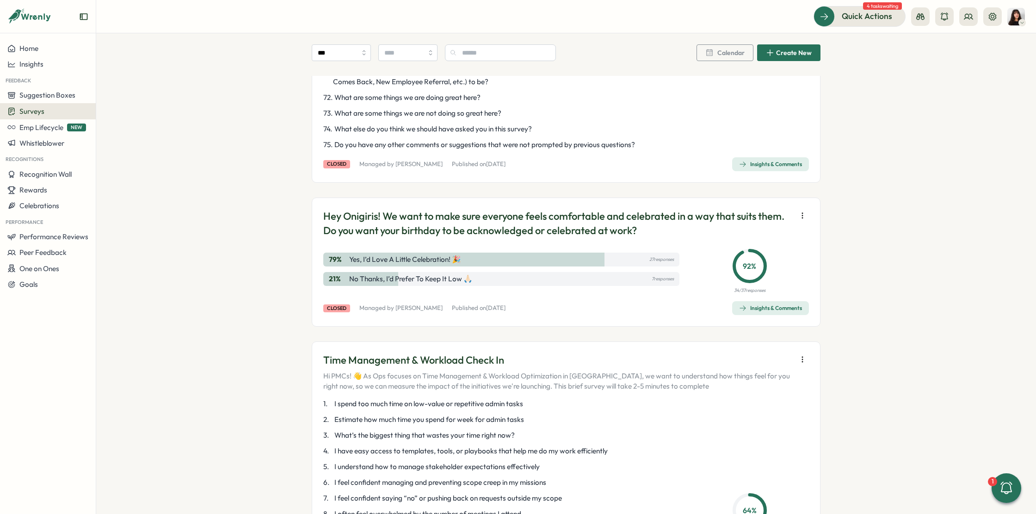
click at [672, 304] on div "Hey Onigiris! We want to make sure everyone feels comfortable and celebrated in…" at bounding box center [566, 262] width 509 height 129
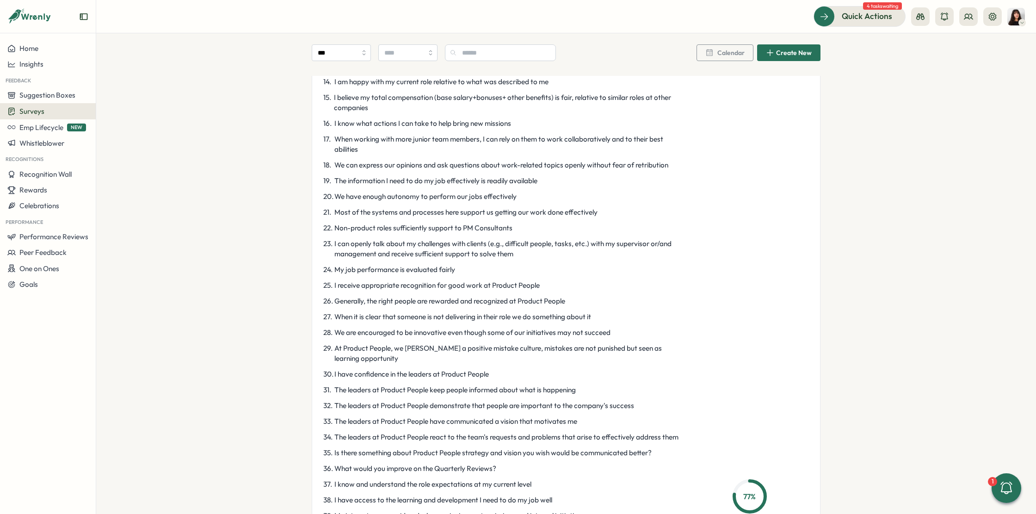
scroll to position [0, 0]
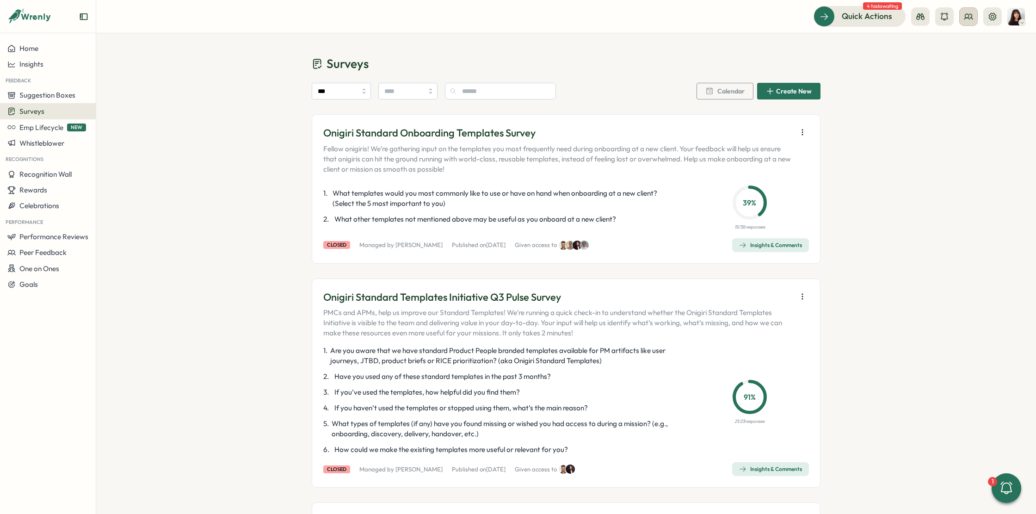
click at [971, 18] on icon at bounding box center [968, 16] width 8 height 5
click at [948, 45] on icon at bounding box center [944, 45] width 9 height 9
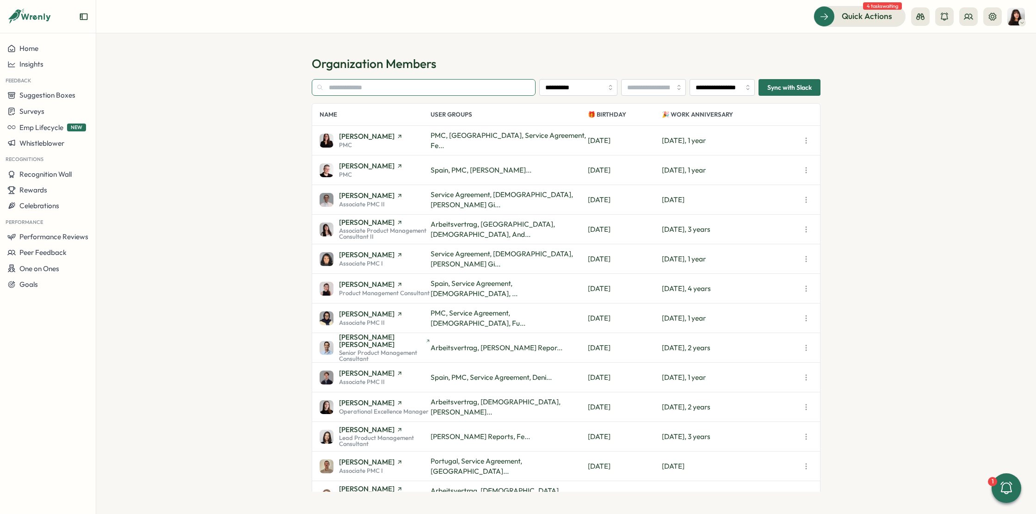
click at [363, 87] on input "text" at bounding box center [424, 87] width 224 height 17
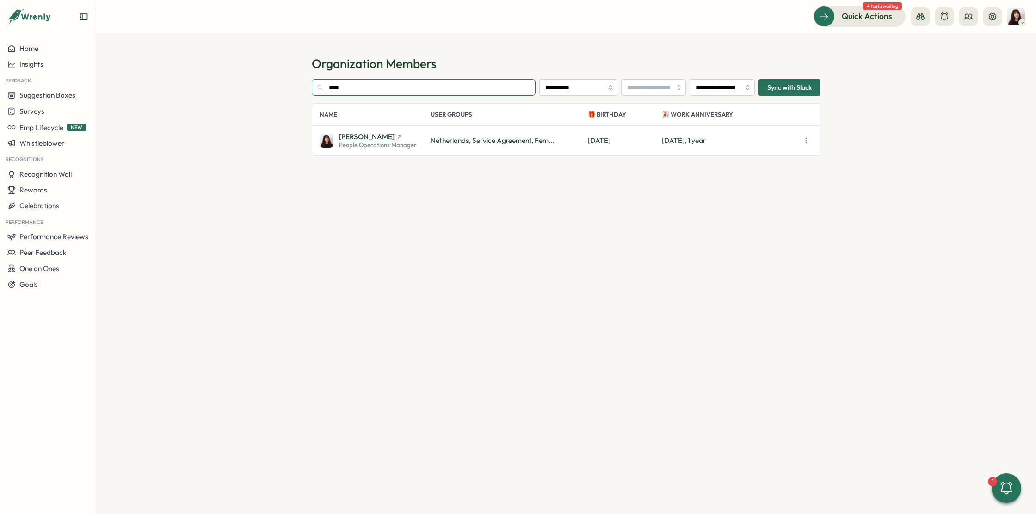
type input "****"
click at [356, 136] on span "[PERSON_NAME]" at bounding box center [367, 136] width 56 height 7
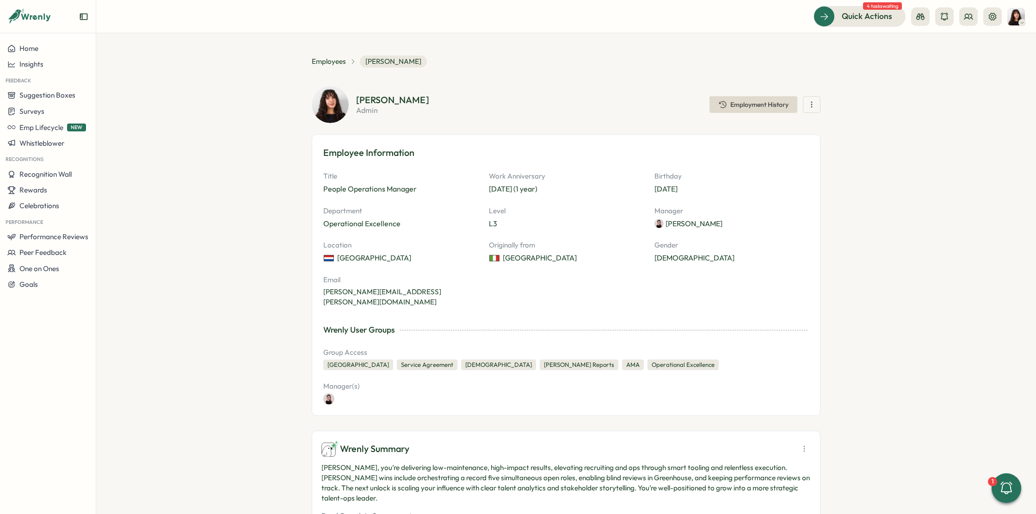
click at [810, 101] on icon "button" at bounding box center [811, 104] width 9 height 9
click at [847, 106] on section "Employees [PERSON_NAME] [PERSON_NAME] admin Employment History Recognize Give P…" at bounding box center [566, 273] width 940 height 481
click at [751, 106] on span "Employment History" at bounding box center [759, 104] width 58 height 6
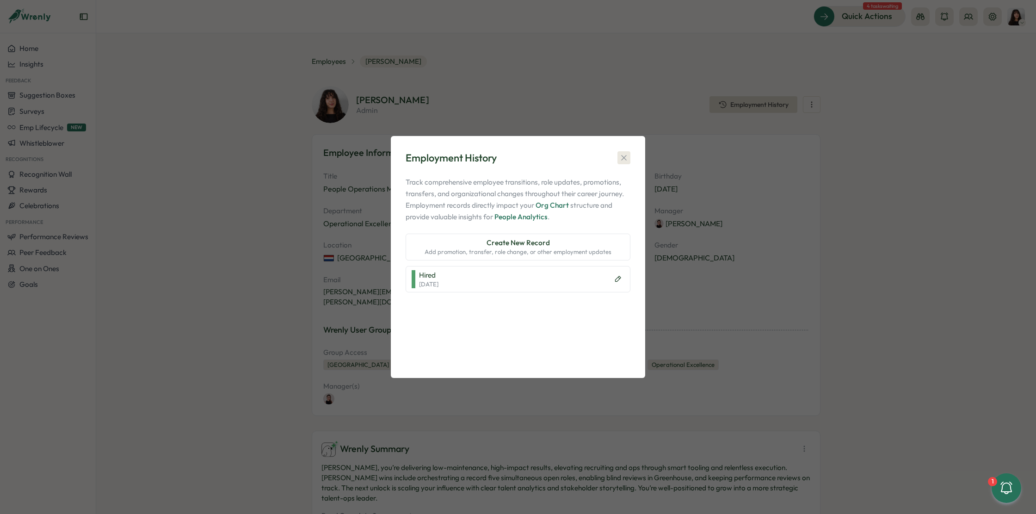
click at [627, 155] on icon "button" at bounding box center [623, 157] width 9 height 9
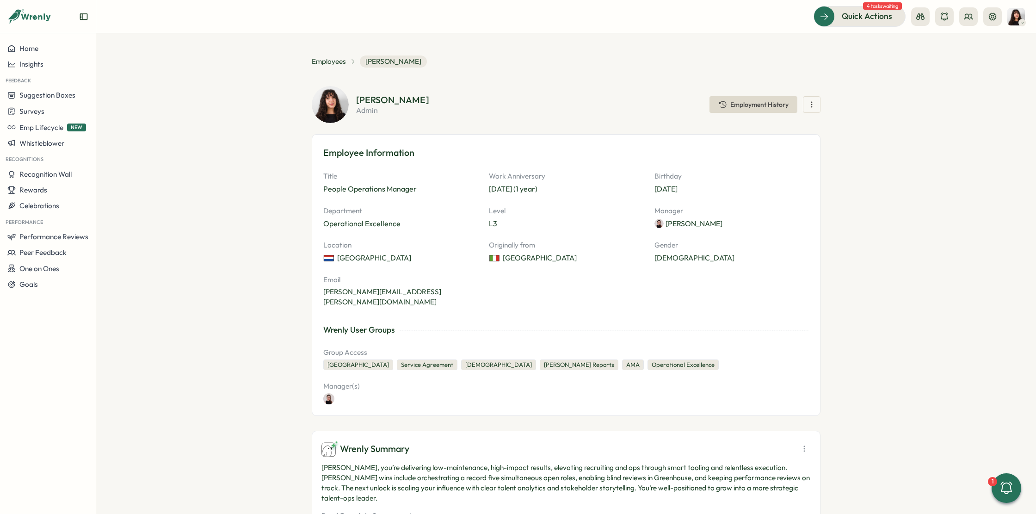
click at [814, 108] on icon "button" at bounding box center [811, 104] width 9 height 9
click at [841, 94] on section "Employees [PERSON_NAME] [PERSON_NAME] admin Employment History Recognize Give P…" at bounding box center [566, 273] width 940 height 481
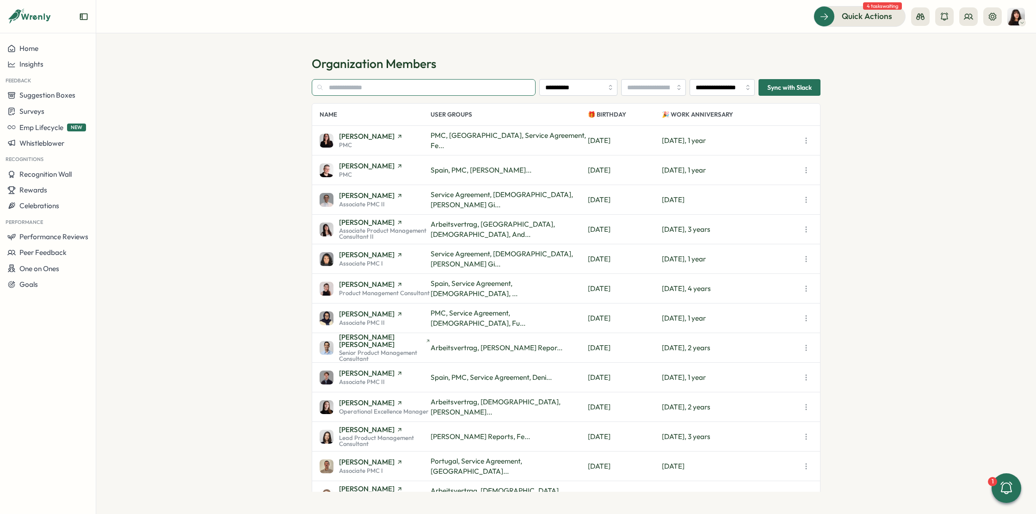
click at [431, 88] on input "text" at bounding box center [424, 87] width 224 height 17
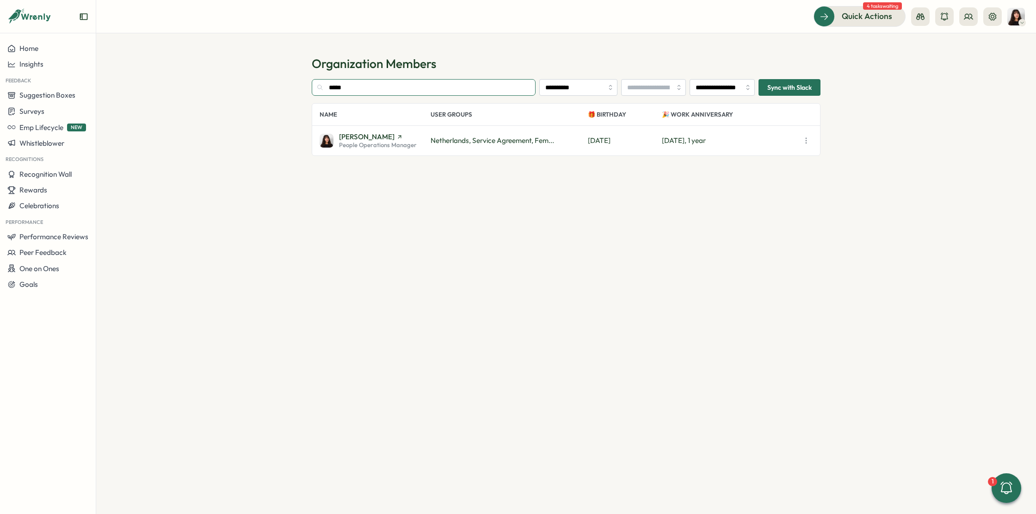
type input "*****"
click at [809, 137] on icon "button" at bounding box center [806, 140] width 9 height 9
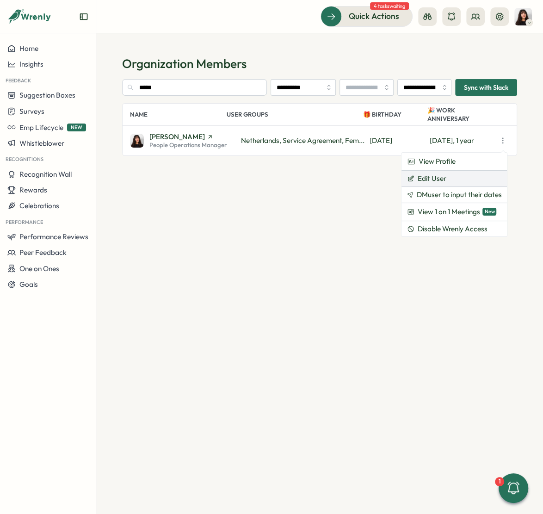
drag, startPoint x: 430, startPoint y: 188, endPoint x: 430, endPoint y: 181, distance: 6.5
click at [430, 181] on div "View Profile Edit User DM user to input their dates View 1 on 1 Meetings New Di…" at bounding box center [454, 195] width 105 height 84
click at [430, 181] on span "Edit User" at bounding box center [431, 178] width 29 height 8
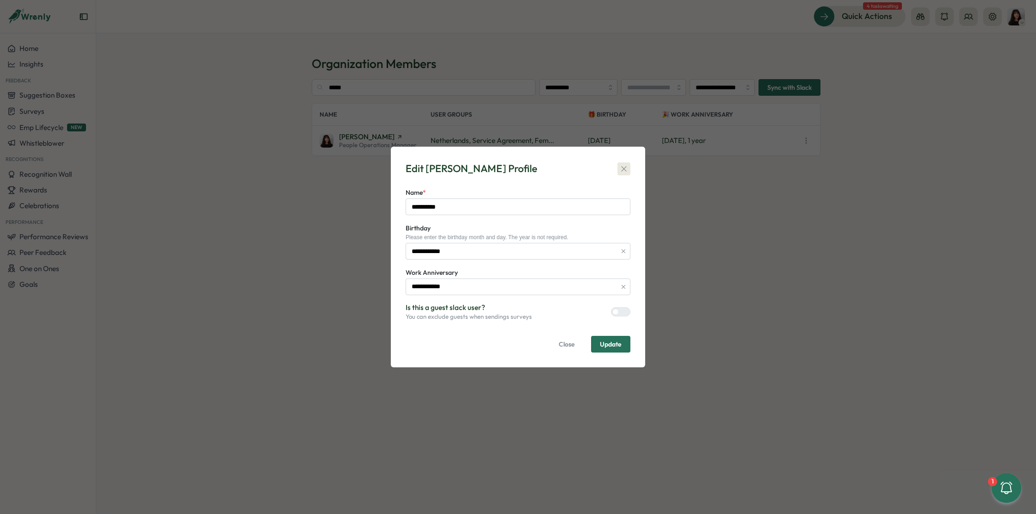
click at [629, 170] on button "button" at bounding box center [624, 168] width 13 height 13
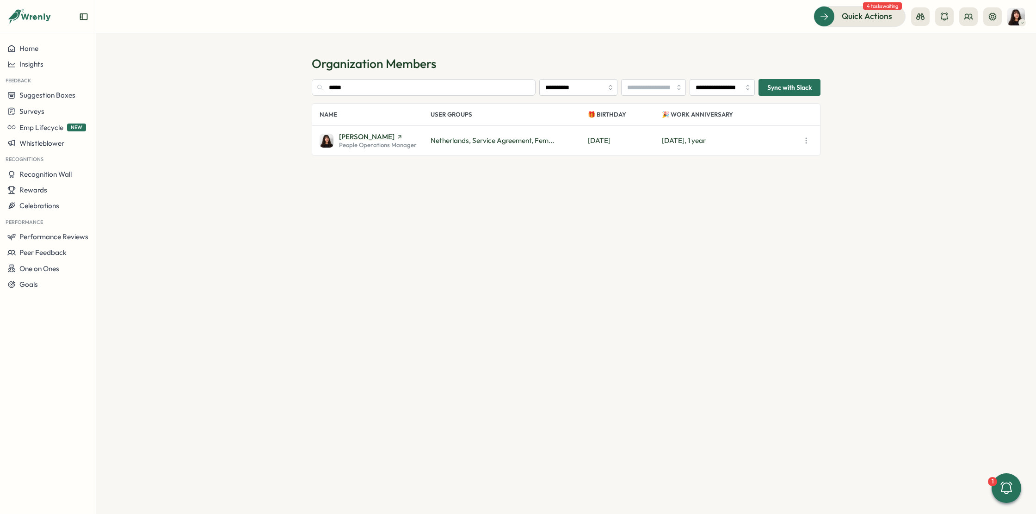
click at [347, 137] on span "[PERSON_NAME]" at bounding box center [367, 136] width 56 height 7
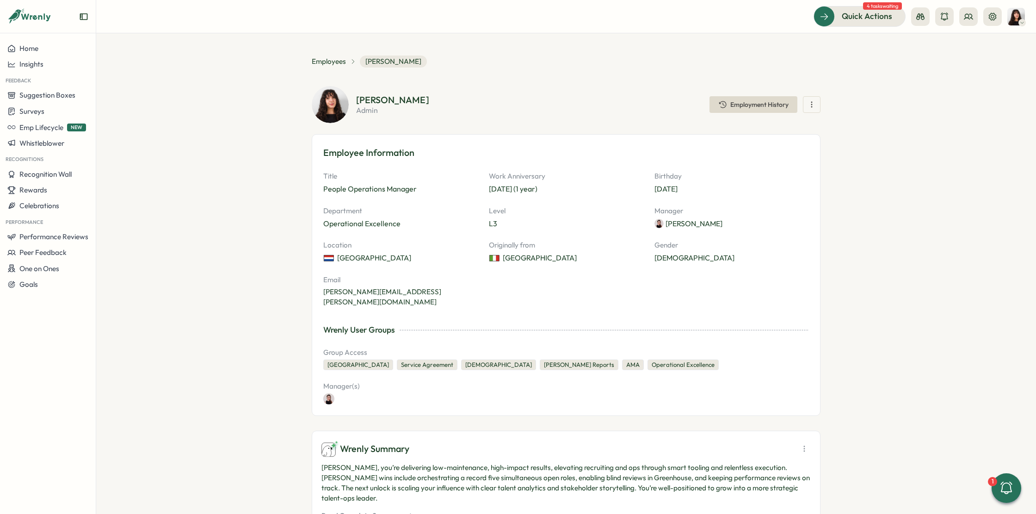
click at [745, 109] on div "Employment History" at bounding box center [753, 104] width 70 height 9
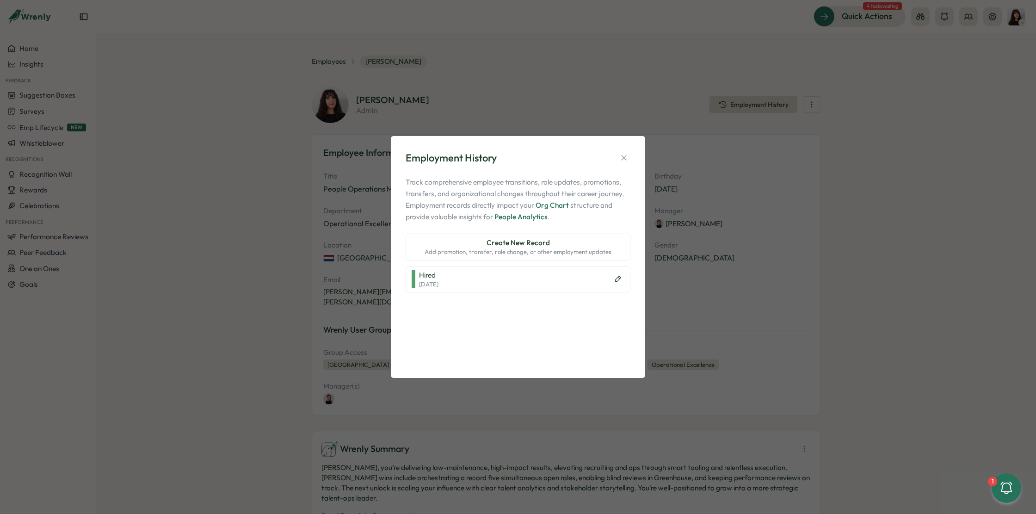
click at [533, 247] on span "Create New Record" at bounding box center [518, 243] width 63 height 10
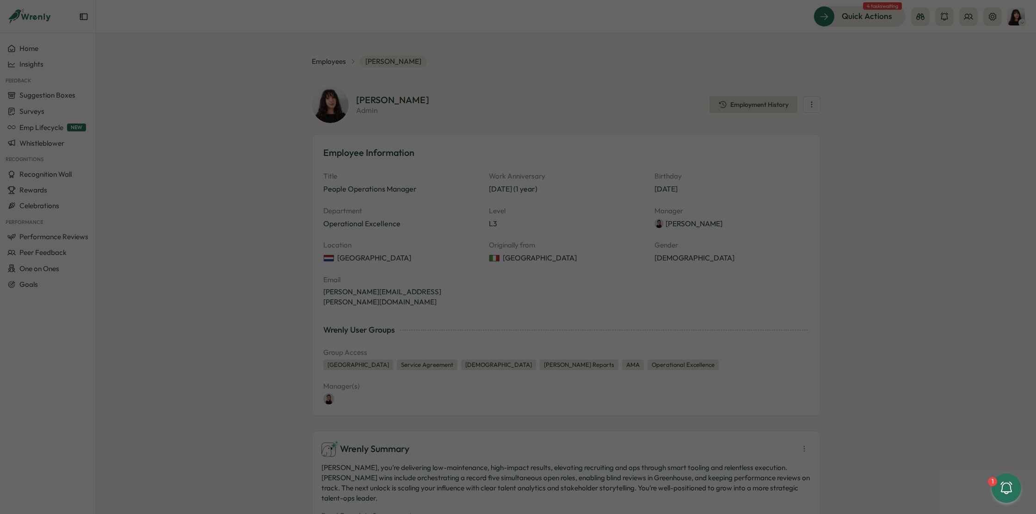
type input "**********"
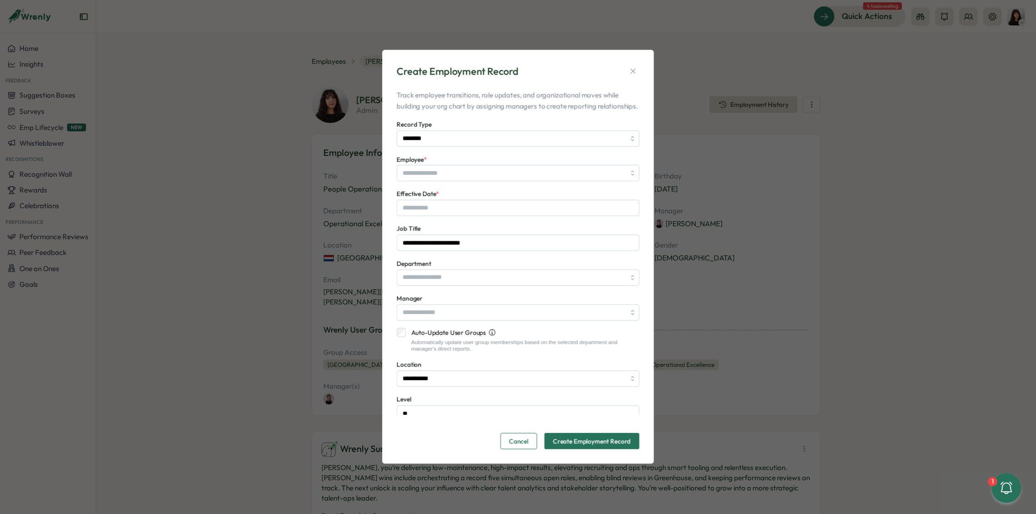
type input "**********"
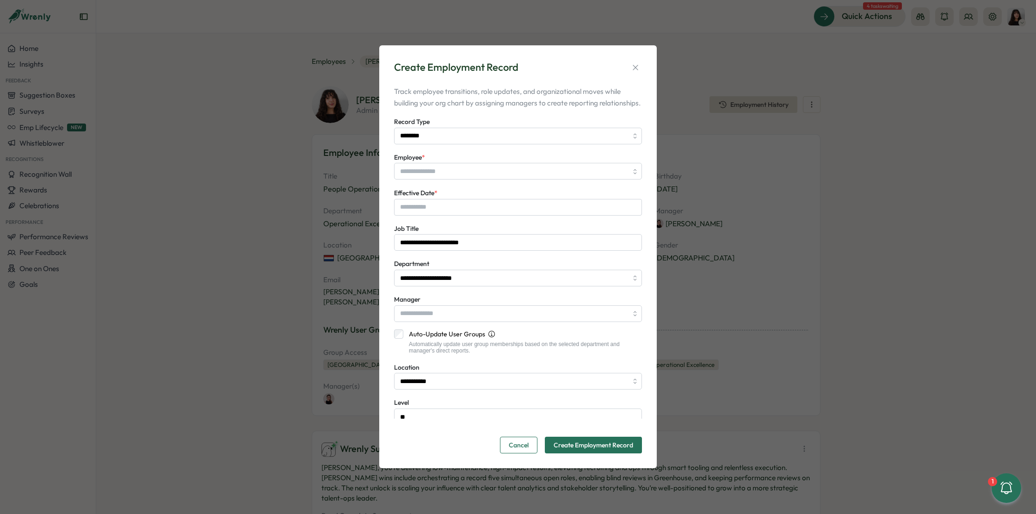
type input "**********"
click at [635, 63] on icon "button" at bounding box center [635, 67] width 9 height 9
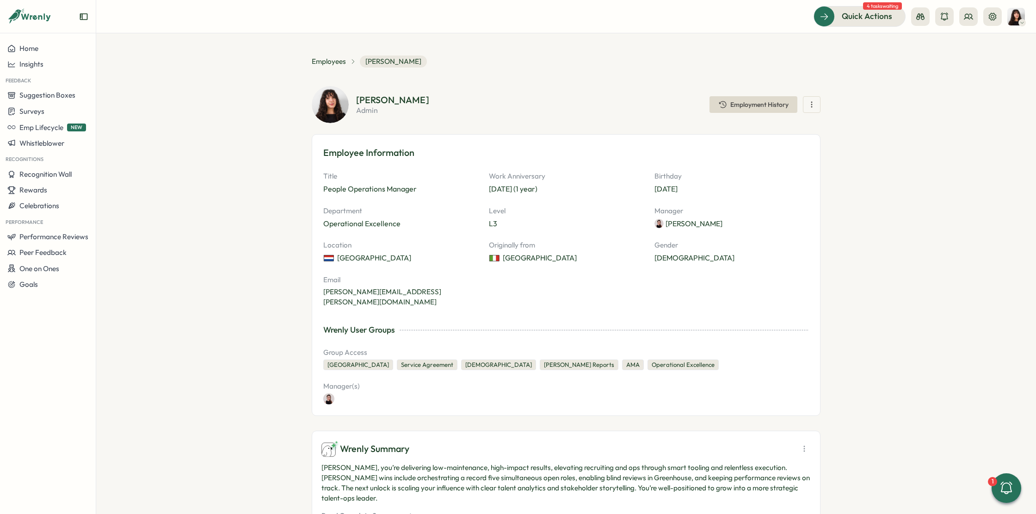
click at [721, 100] on icon "button" at bounding box center [722, 104] width 9 height 9
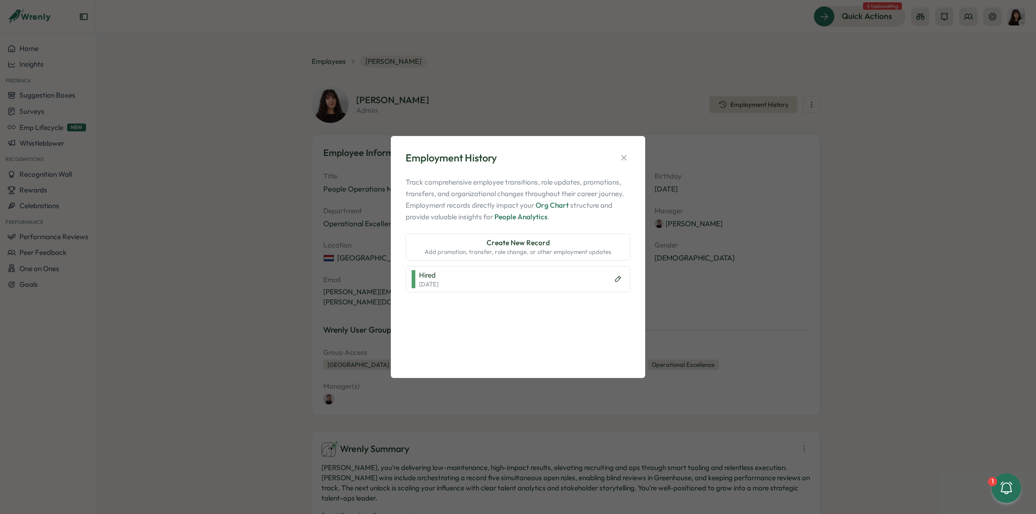
click at [567, 243] on div "Create New Record Add promotion, transfer, role change, or other employment upd…" at bounding box center [518, 247] width 187 height 19
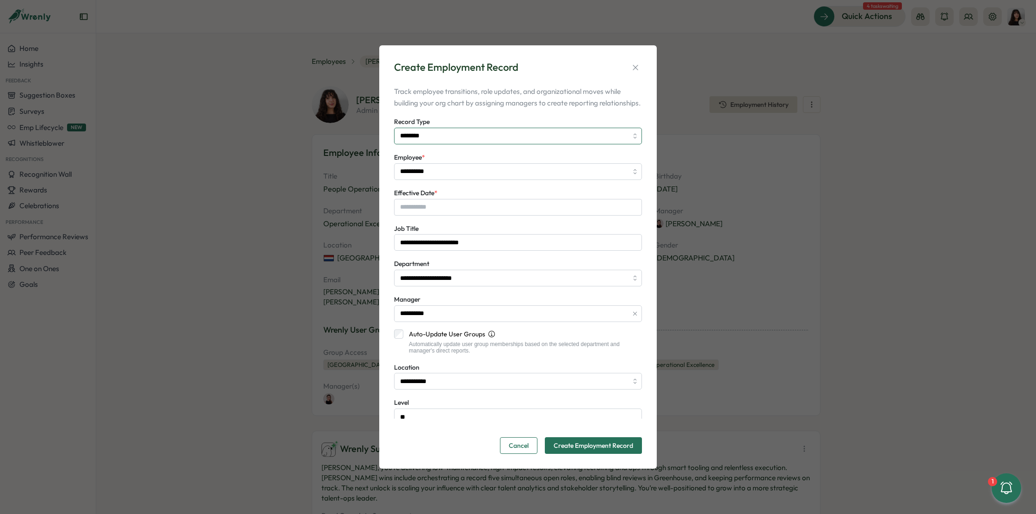
click at [497, 141] on input "********" at bounding box center [518, 136] width 248 height 17
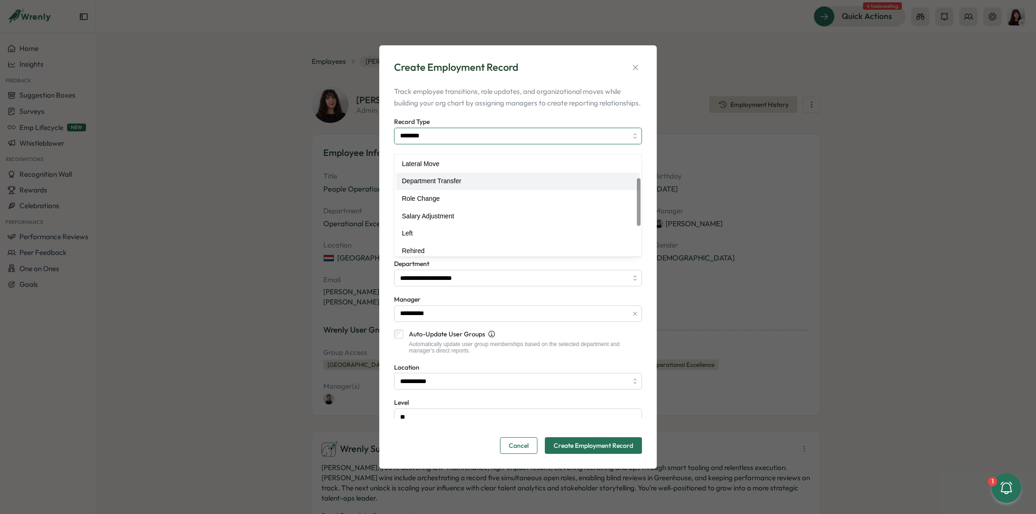
scroll to position [54, 0]
type input "**********"
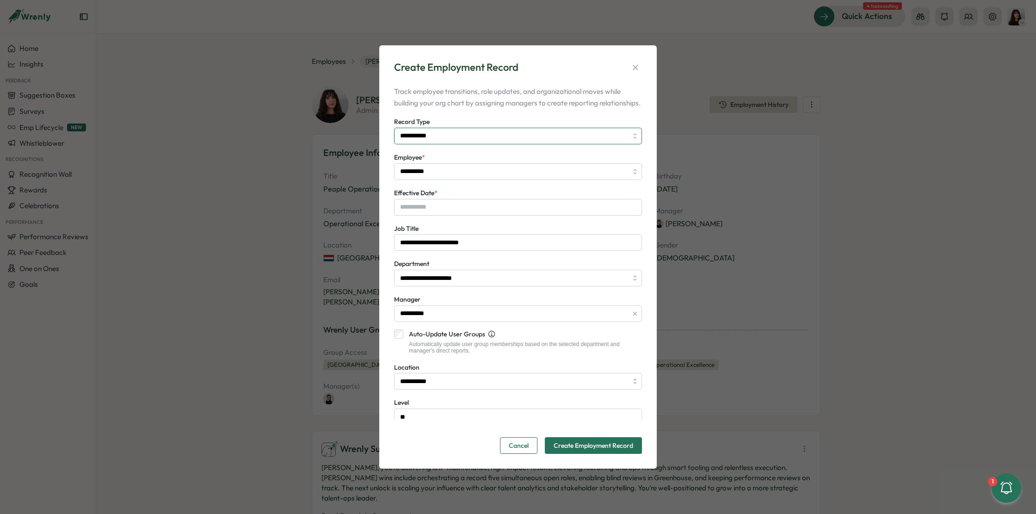
click at [467, 140] on input "**********" at bounding box center [518, 136] width 248 height 17
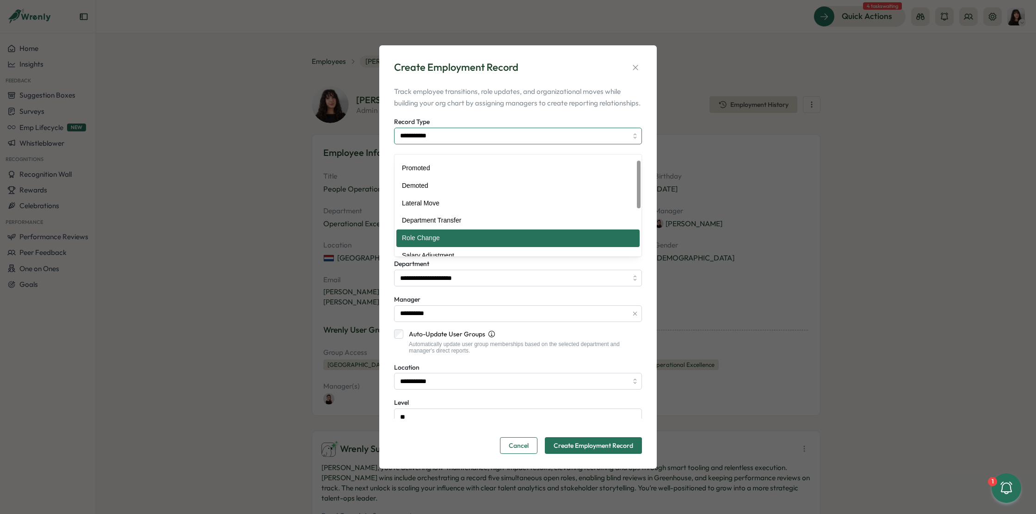
scroll to position [14, 0]
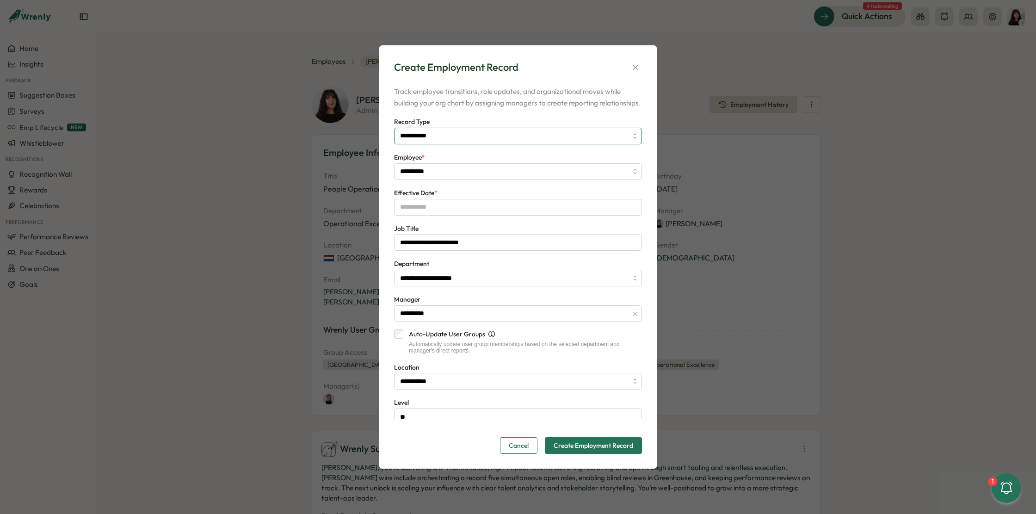
click at [478, 137] on input "**********" at bounding box center [518, 136] width 248 height 17
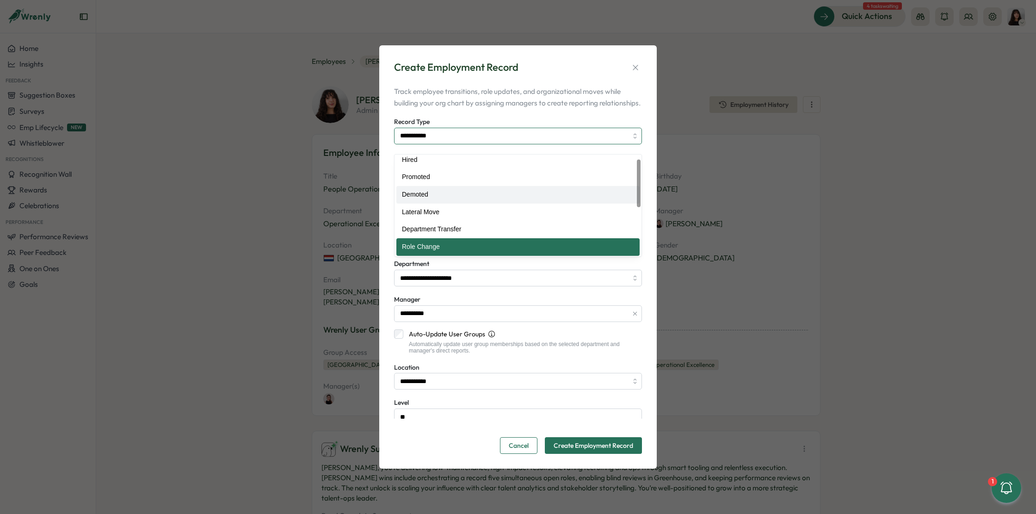
scroll to position [111, 0]
